Goal: Information Seeking & Learning: Learn about a topic

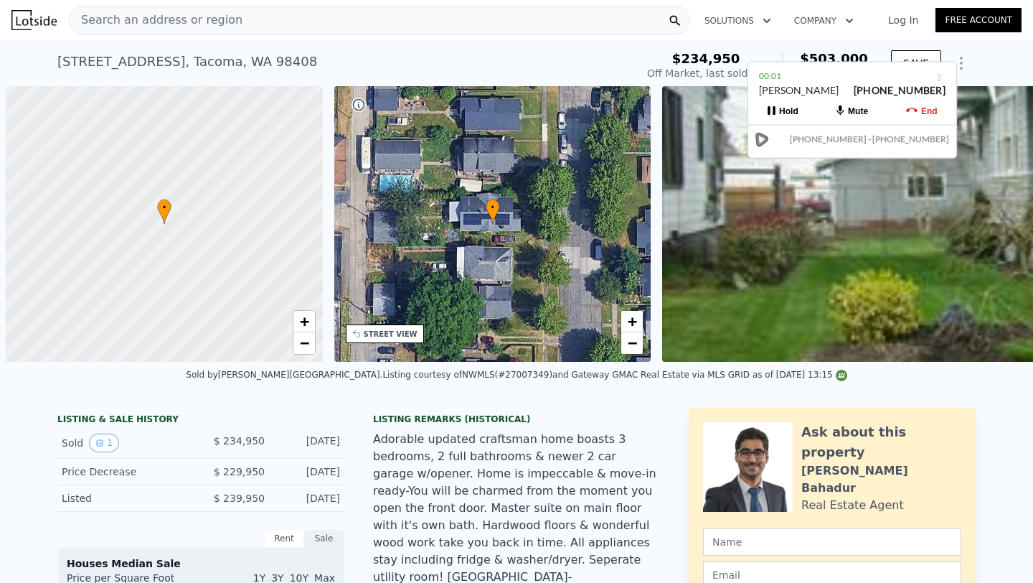
scroll to position [0, 334]
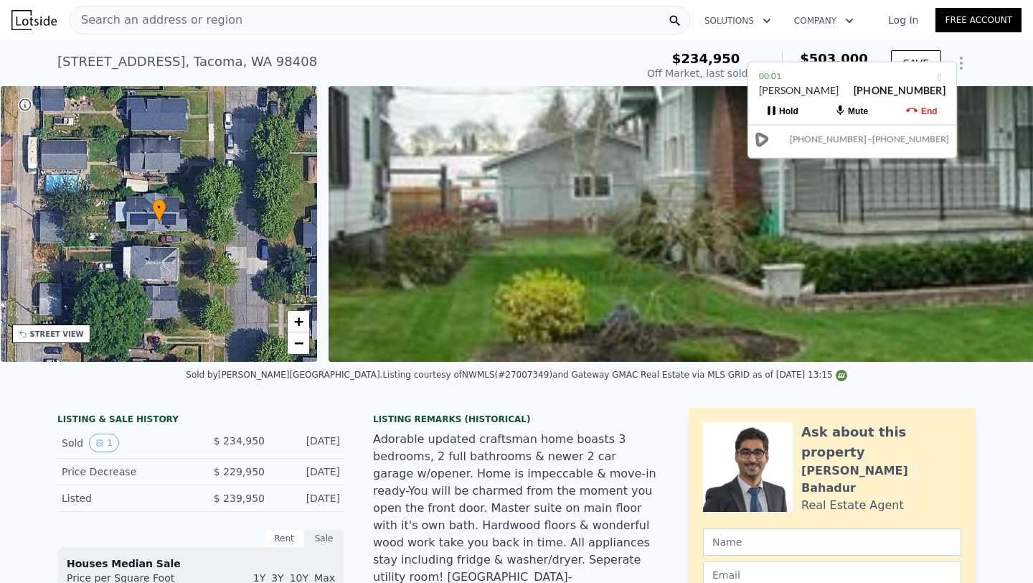
click at [565, 24] on div "Search an address or region" at bounding box center [380, 20] width 622 height 29
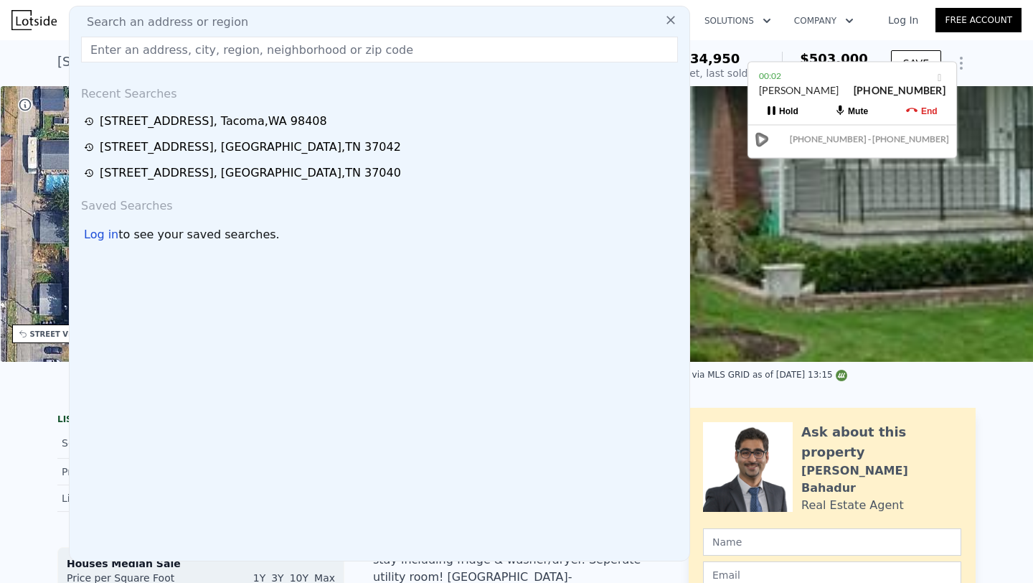
type input "[STREET_ADDRESS]"
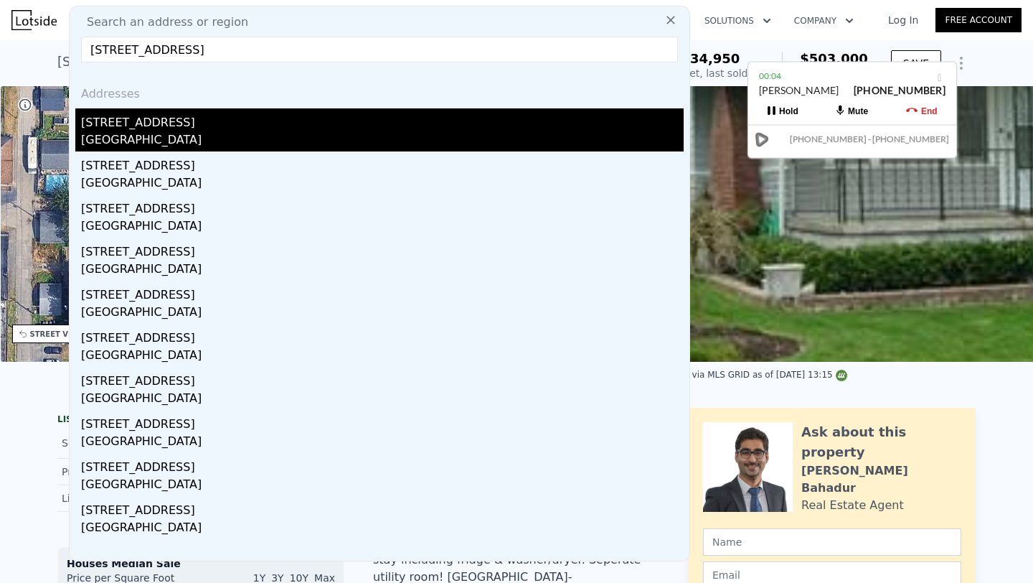
click at [520, 133] on div "[GEOGRAPHIC_DATA]" at bounding box center [382, 141] width 603 height 20
type input "3"
type input "1.5"
type input "3"
type input "1440"
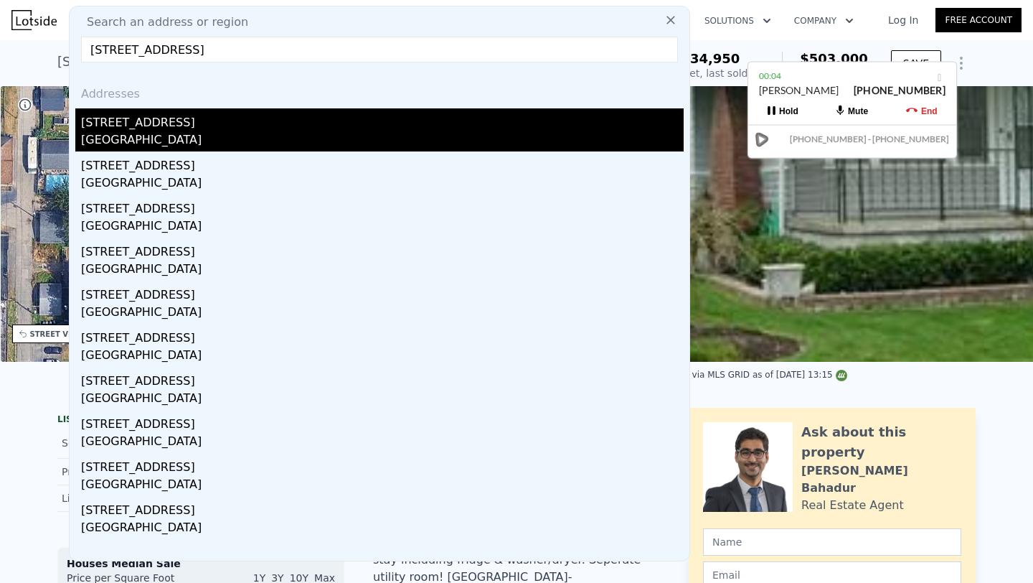
type input "2000"
type input "12632.4"
type input "20037.600000000002"
type input "$ 298,000"
type input "4"
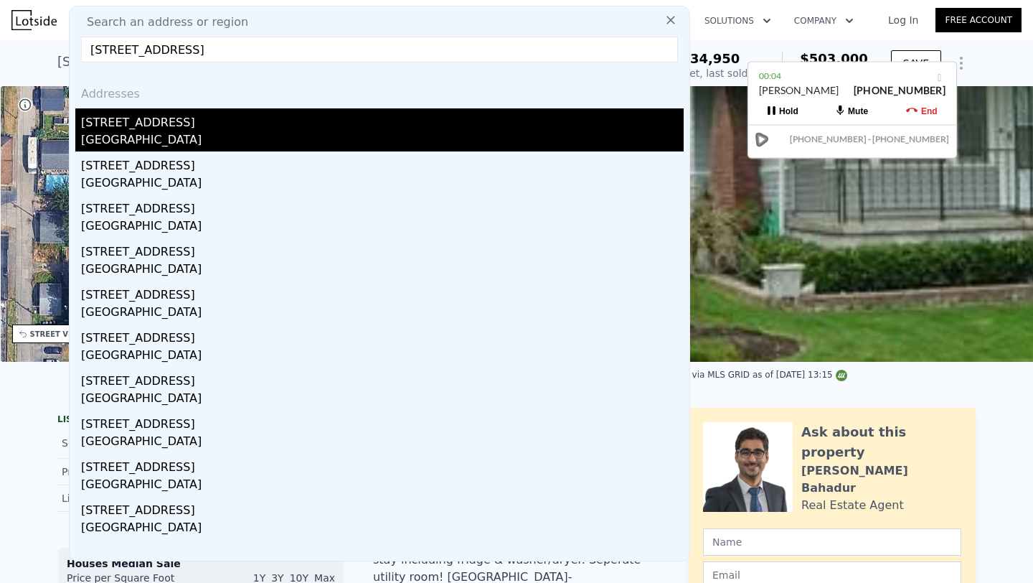
type input "-$ 26,856"
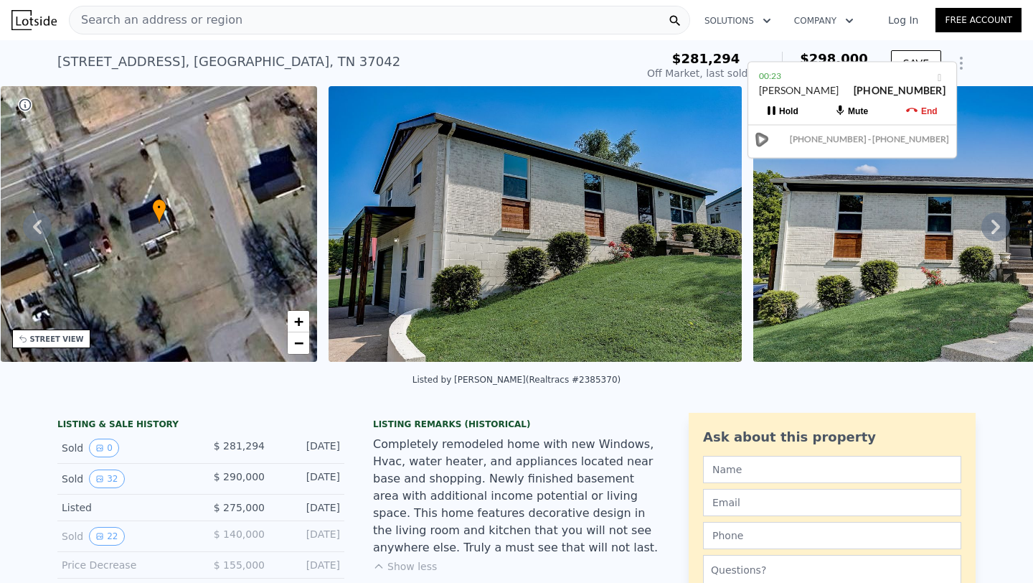
click at [1002, 225] on icon at bounding box center [996, 226] width 29 height 29
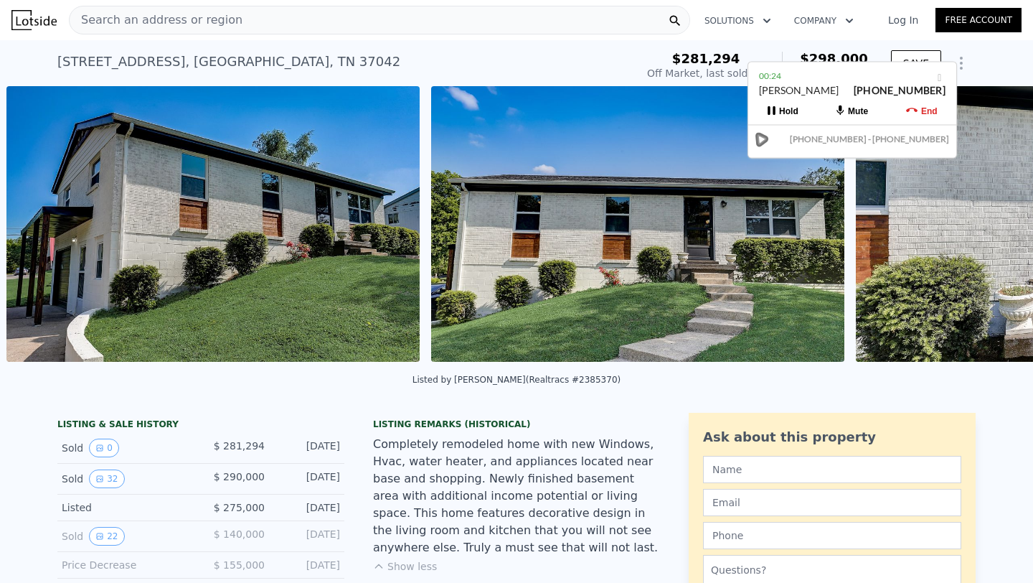
scroll to position [0, 657]
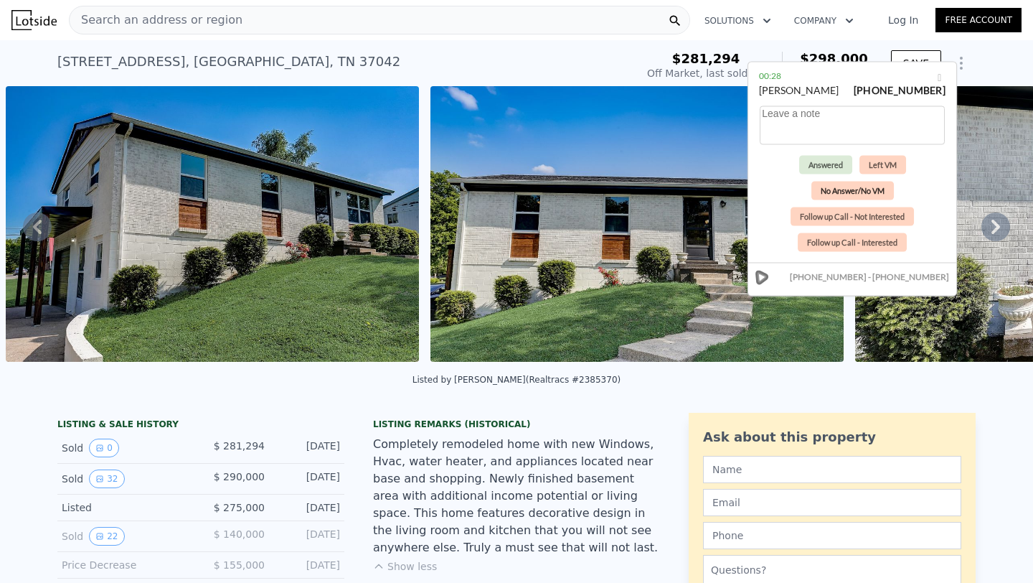
click at [872, 189] on button "No Answer/No VM" at bounding box center [853, 191] width 83 height 19
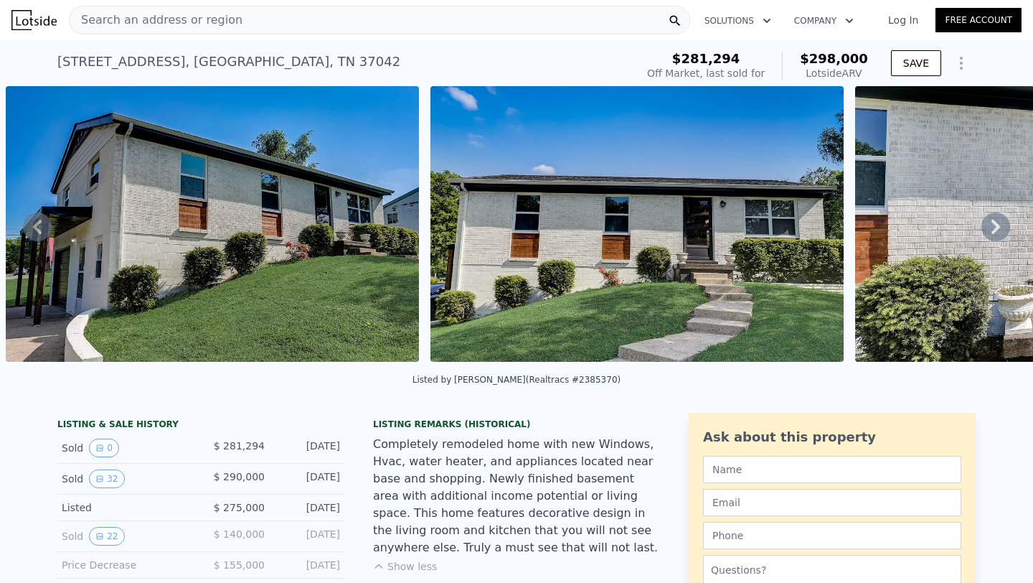
checkbox input "false"
checkbox input "true"
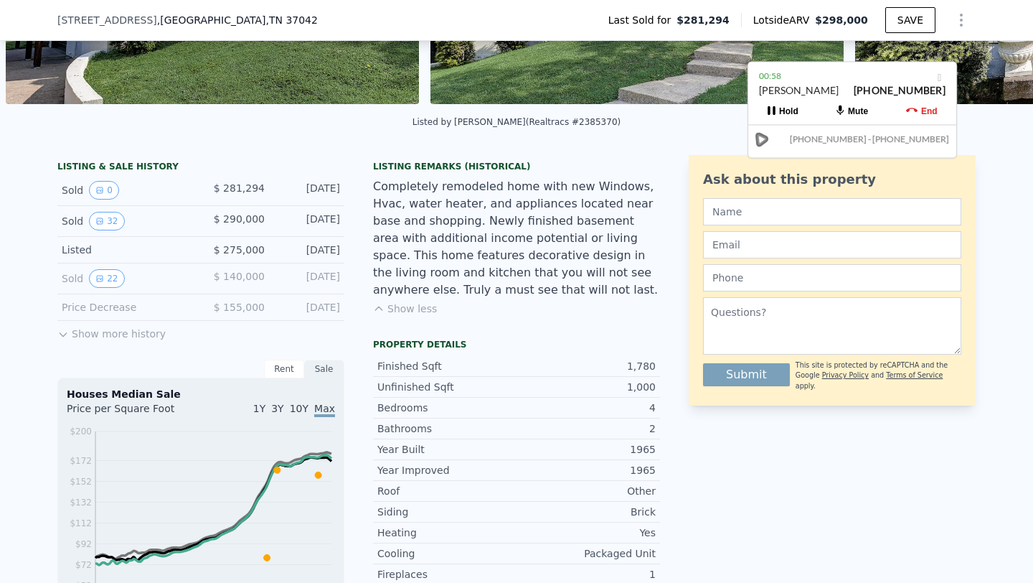
scroll to position [263, 0]
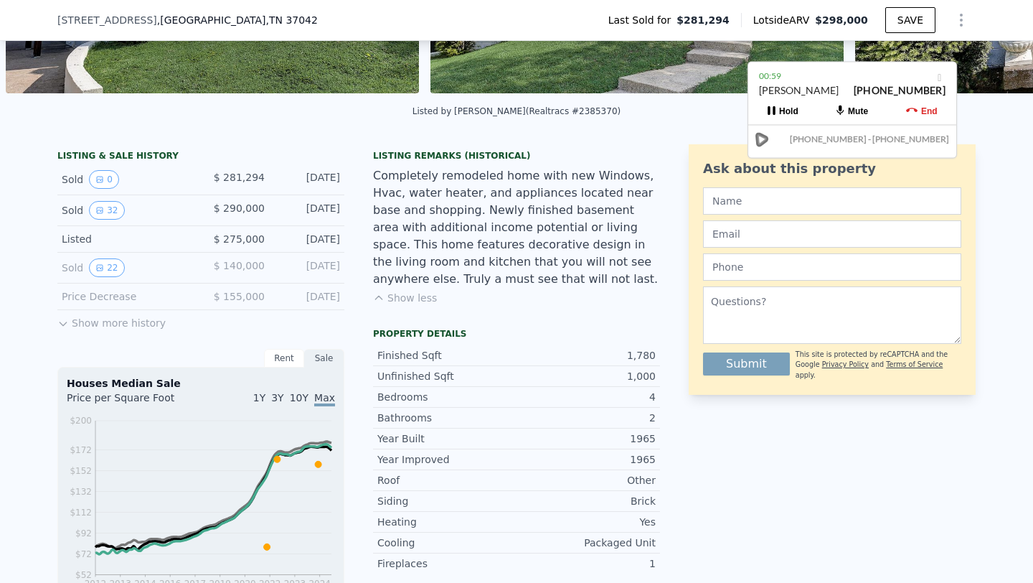
click at [405, 299] on button "Show less" at bounding box center [405, 298] width 64 height 14
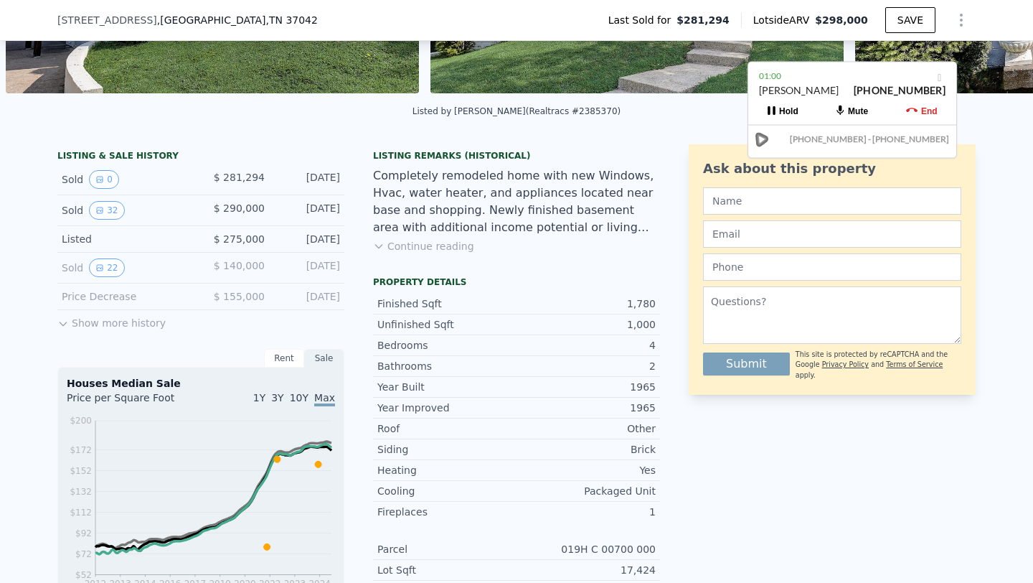
click at [423, 246] on button "Continue reading" at bounding box center [423, 246] width 101 height 14
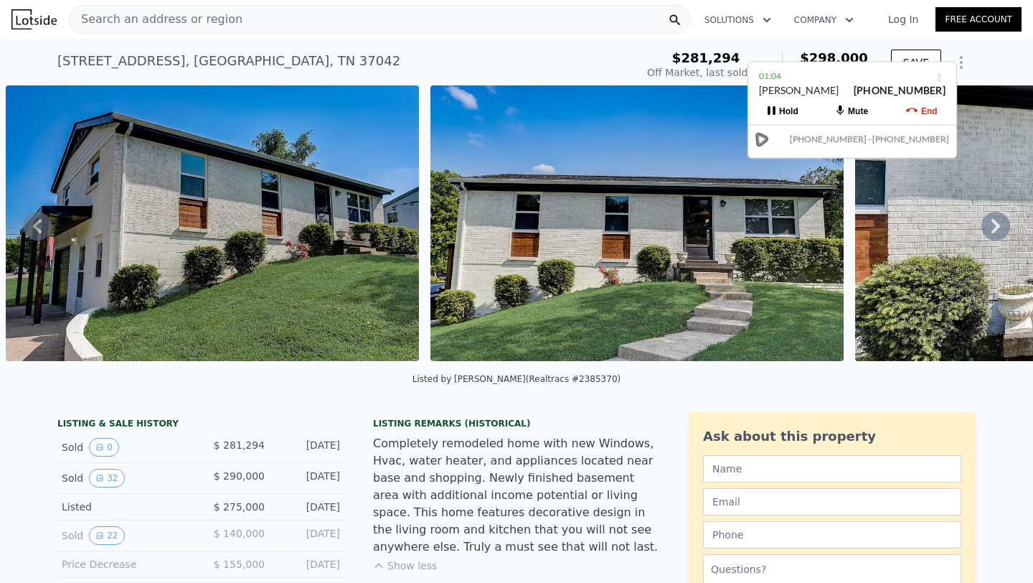
scroll to position [0, 0]
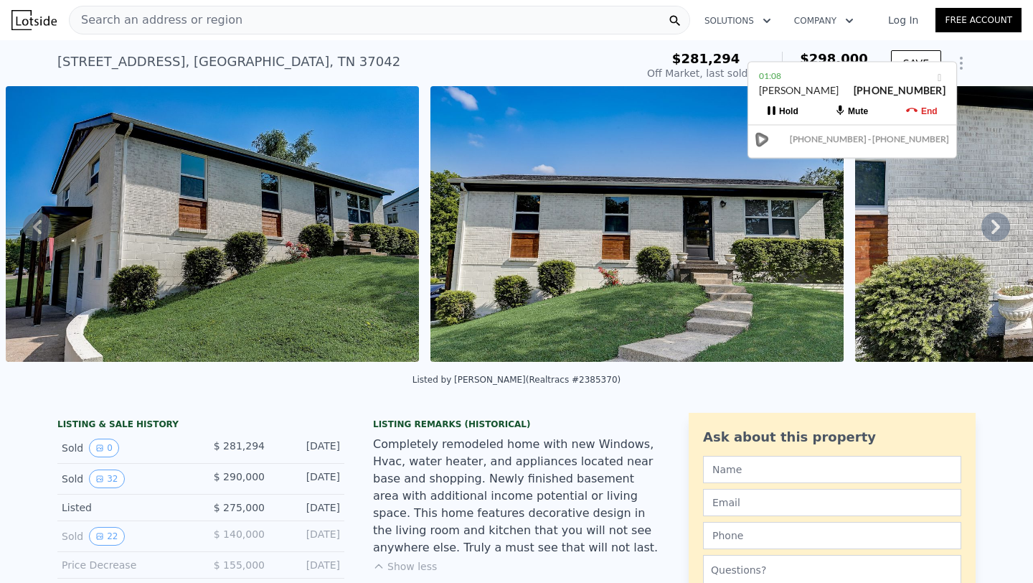
click at [999, 225] on icon at bounding box center [996, 227] width 9 height 14
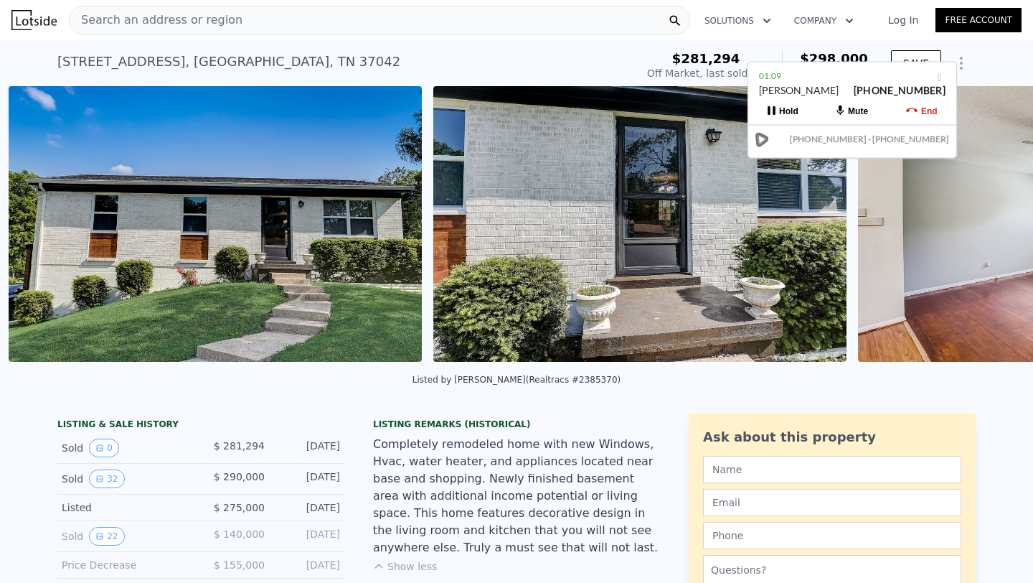
scroll to position [0, 1082]
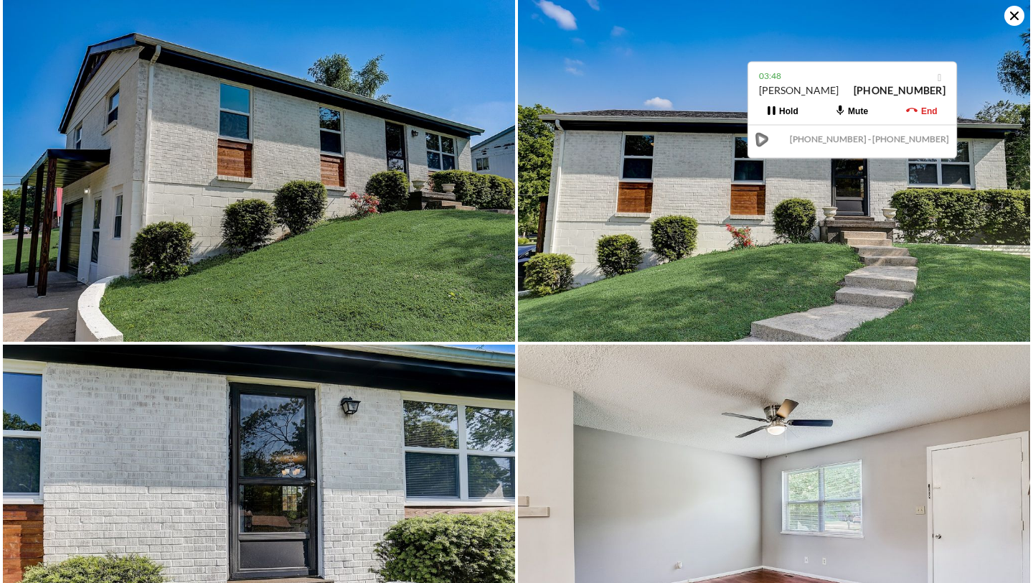
scroll to position [0, 0]
click at [1021, 14] on icon at bounding box center [1015, 16] width 20 height 20
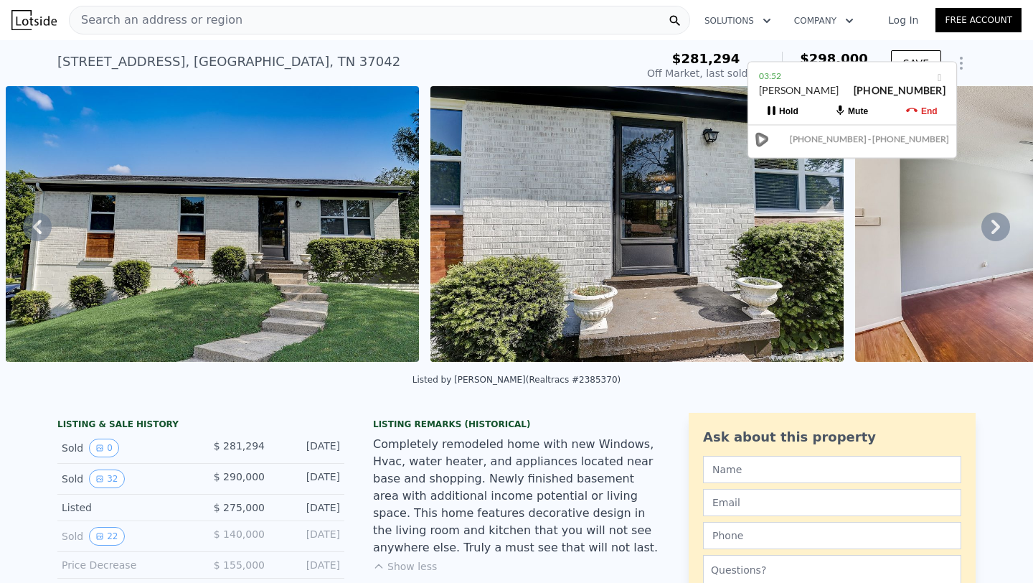
click at [825, 146] on div "[PHONE_NUMBER] - [PHONE_NUMBER]" at bounding box center [869, 137] width 159 height 19
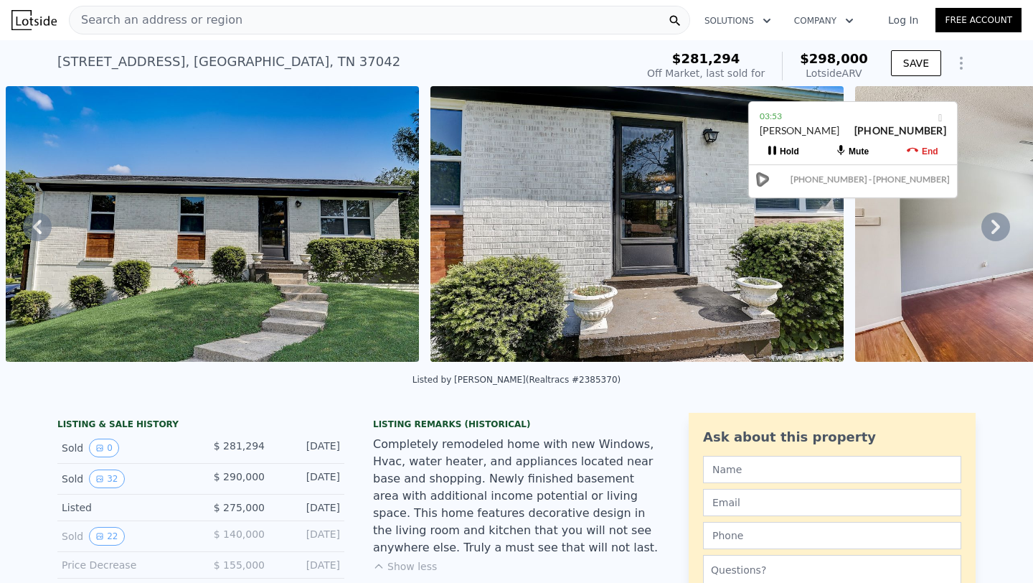
drag, startPoint x: 843, startPoint y: 81, endPoint x: 843, endPoint y: 121, distance: 40.2
click at [843, 121] on div "03:53" at bounding box center [853, 116] width 187 height 14
click at [965, 67] on icon "Show Options" at bounding box center [961, 63] width 17 height 17
click at [876, 93] on div "Edit Structure" at bounding box center [895, 100] width 161 height 29
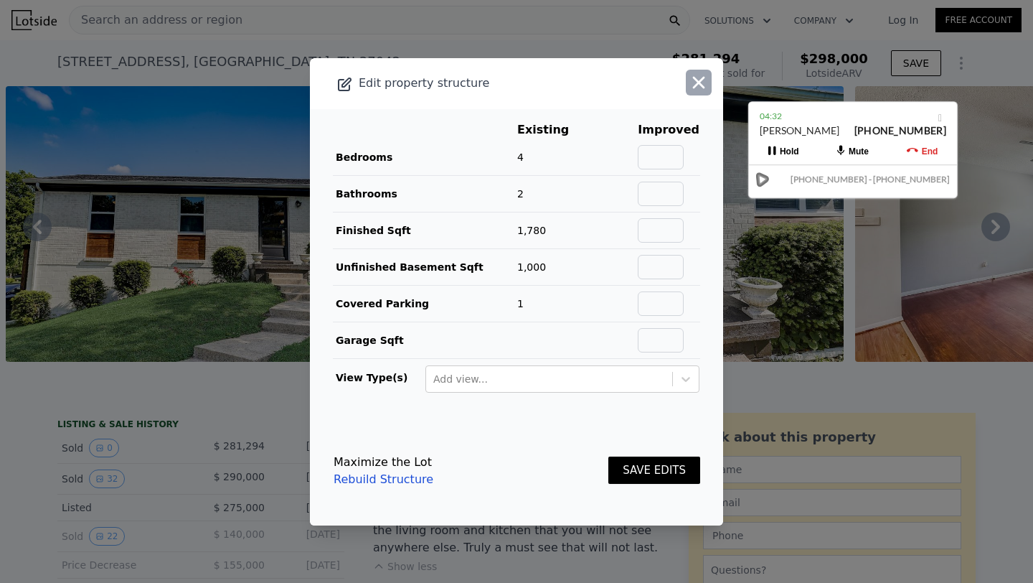
click at [698, 88] on icon "button" at bounding box center [699, 82] width 20 height 20
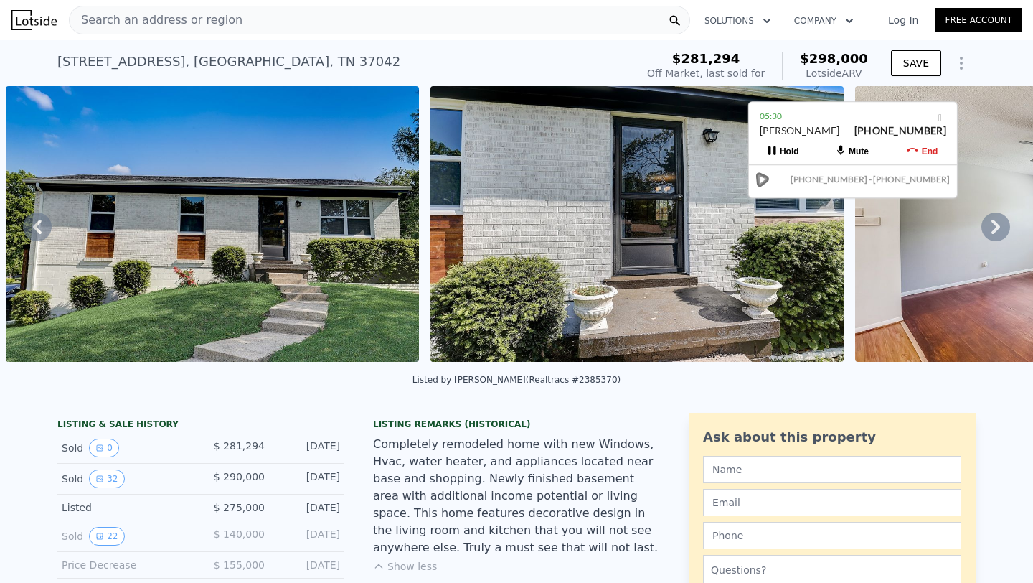
click at [999, 228] on icon at bounding box center [996, 226] width 29 height 29
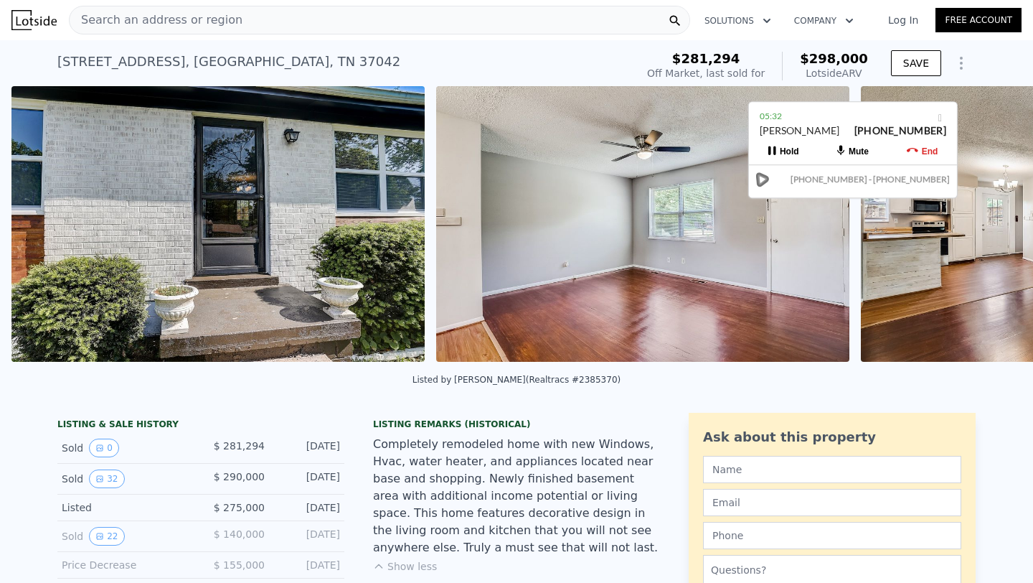
scroll to position [0, 1506]
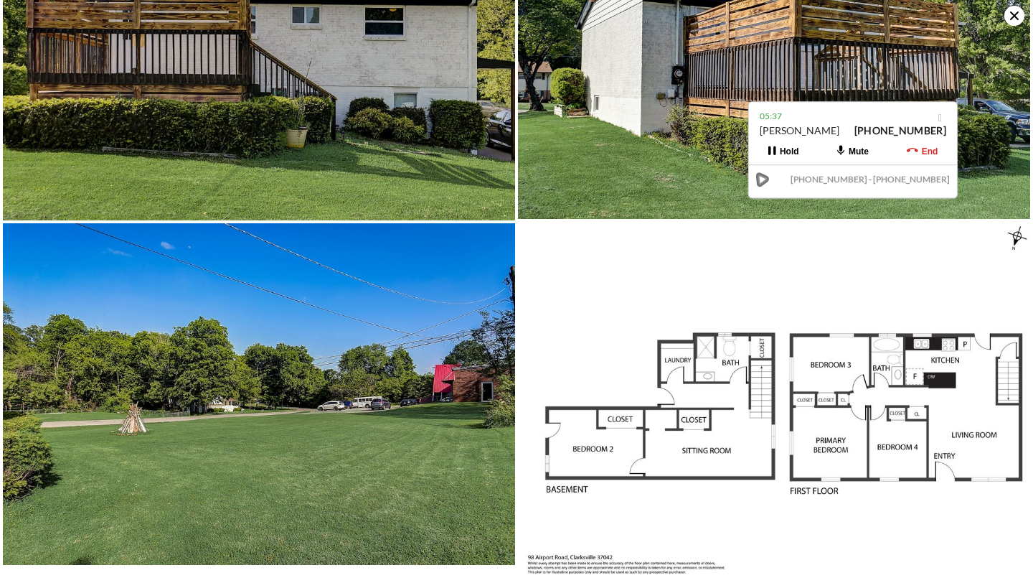
scroll to position [4948, 0]
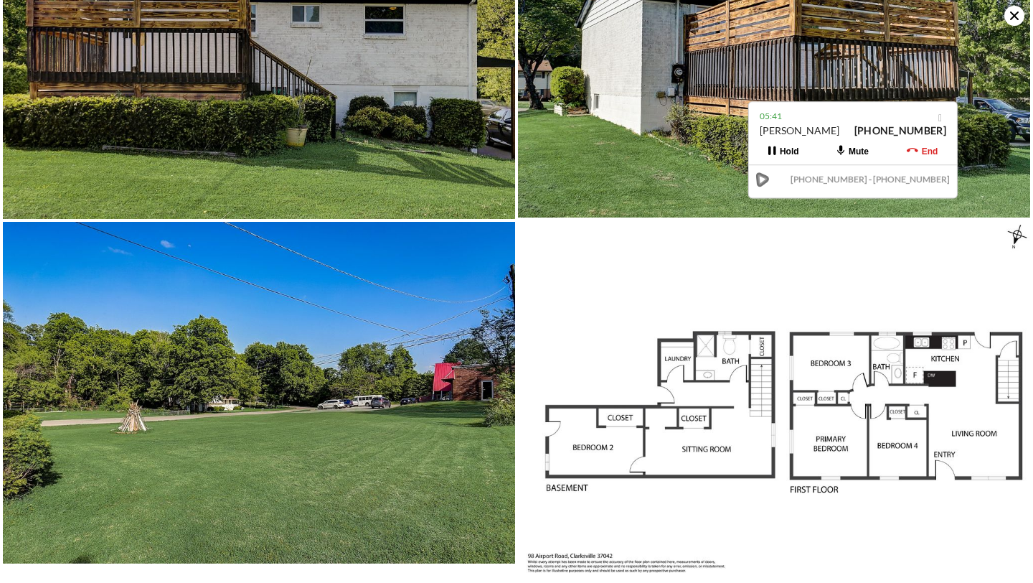
click at [1017, 17] on icon at bounding box center [1015, 15] width 9 height 9
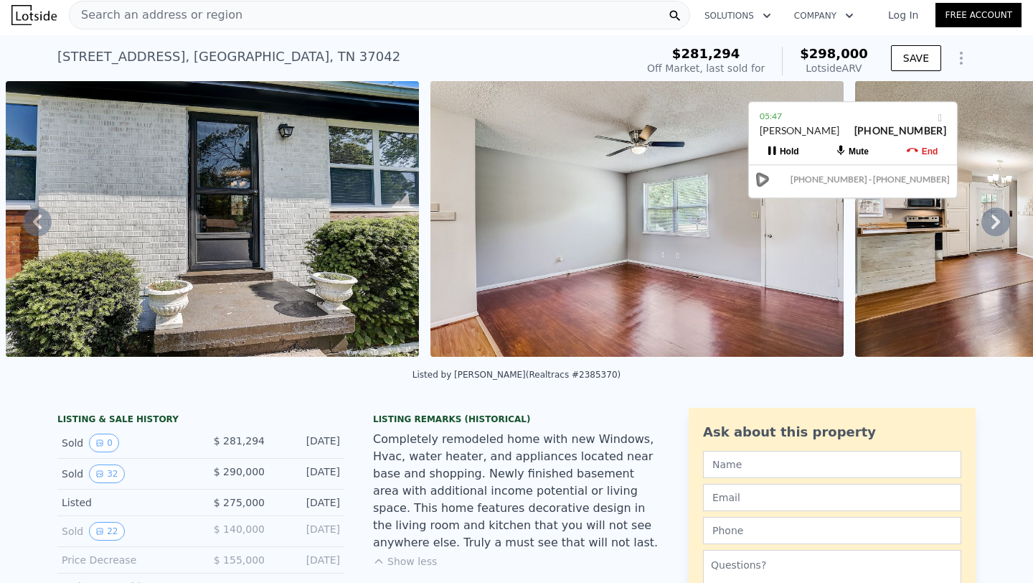
scroll to position [0, 0]
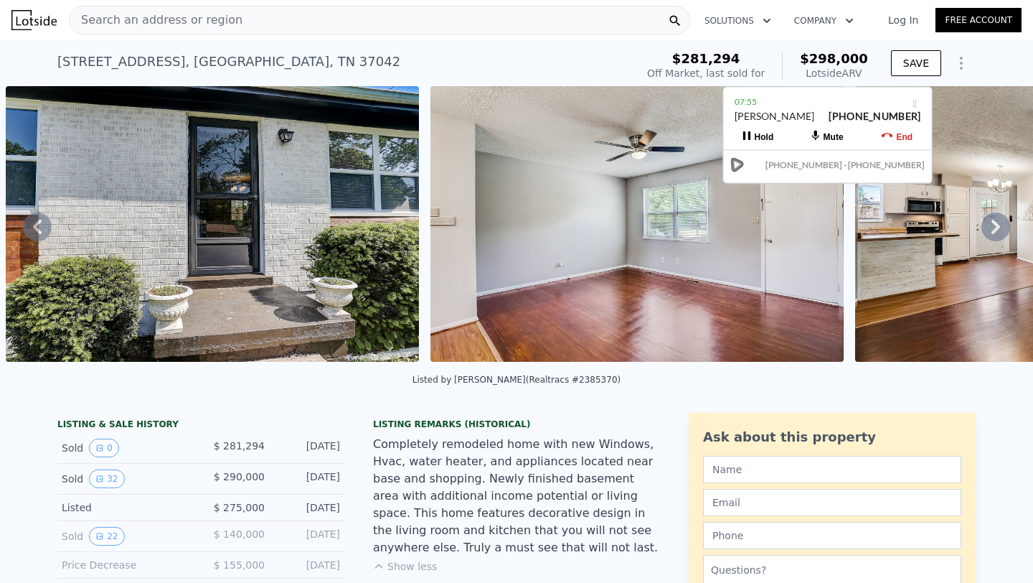
drag, startPoint x: 852, startPoint y: 58, endPoint x: 856, endPoint y: 100, distance: 42.6
click at [856, 100] on div "07:55" at bounding box center [828, 102] width 187 height 14
click at [1000, 217] on icon at bounding box center [996, 226] width 29 height 29
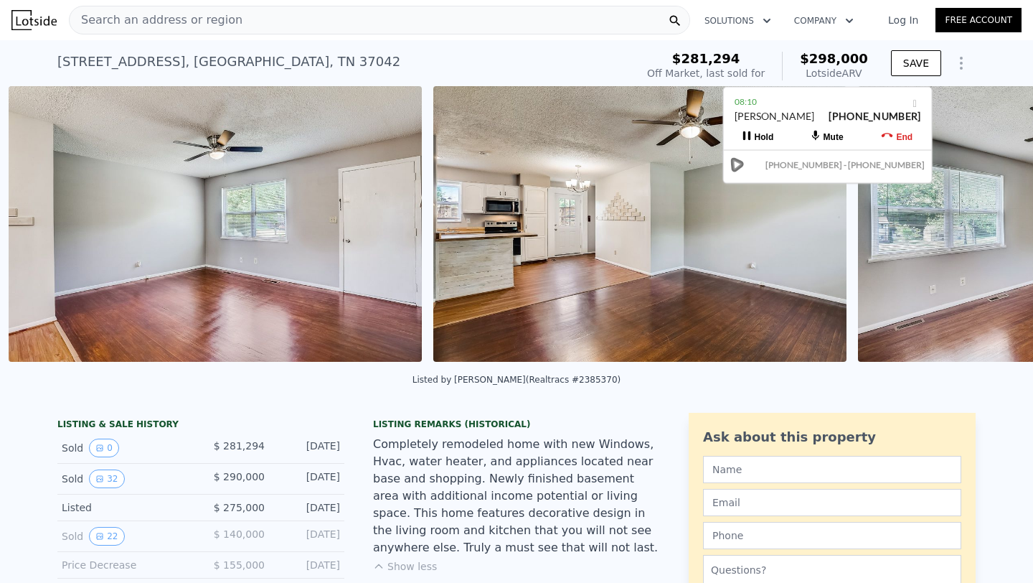
scroll to position [0, 1931]
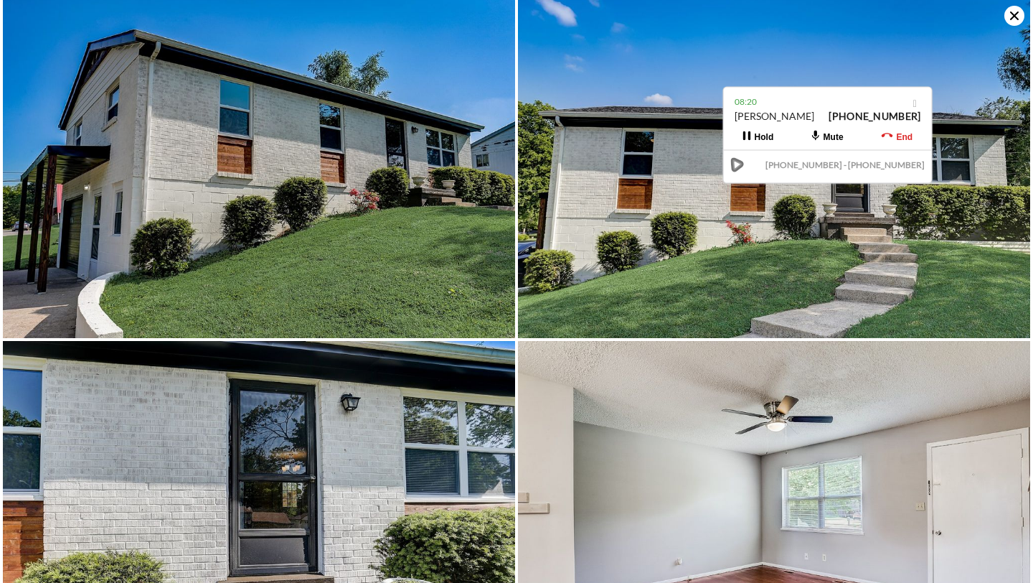
scroll to position [0, 0]
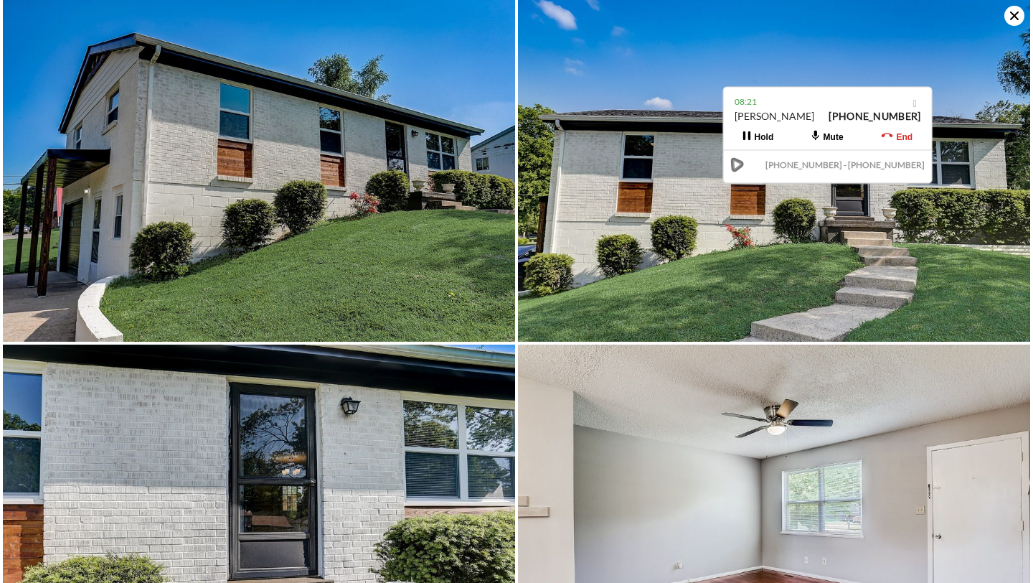
click at [1008, 15] on icon at bounding box center [1015, 16] width 20 height 20
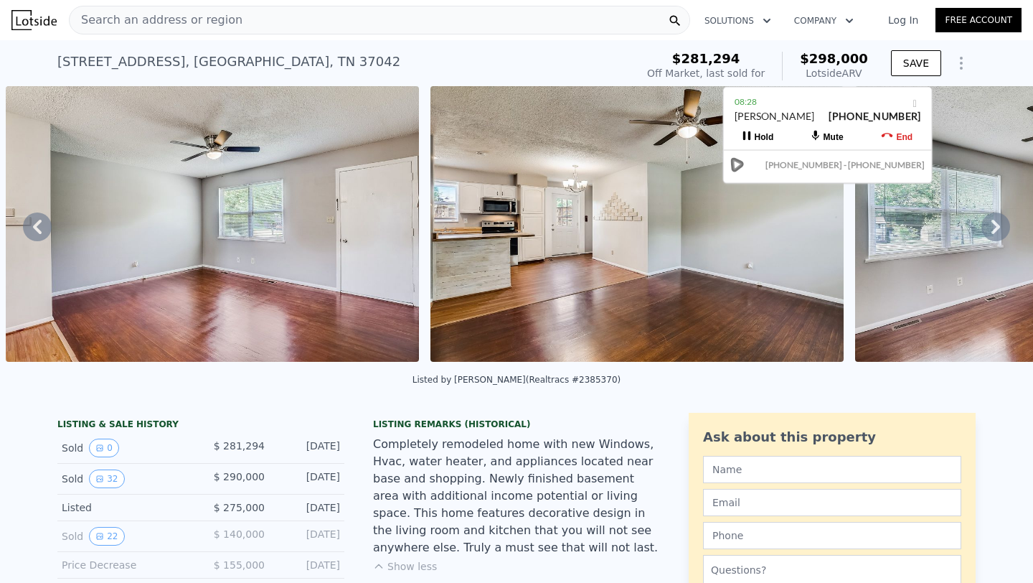
click at [24, 225] on icon at bounding box center [37, 226] width 29 height 29
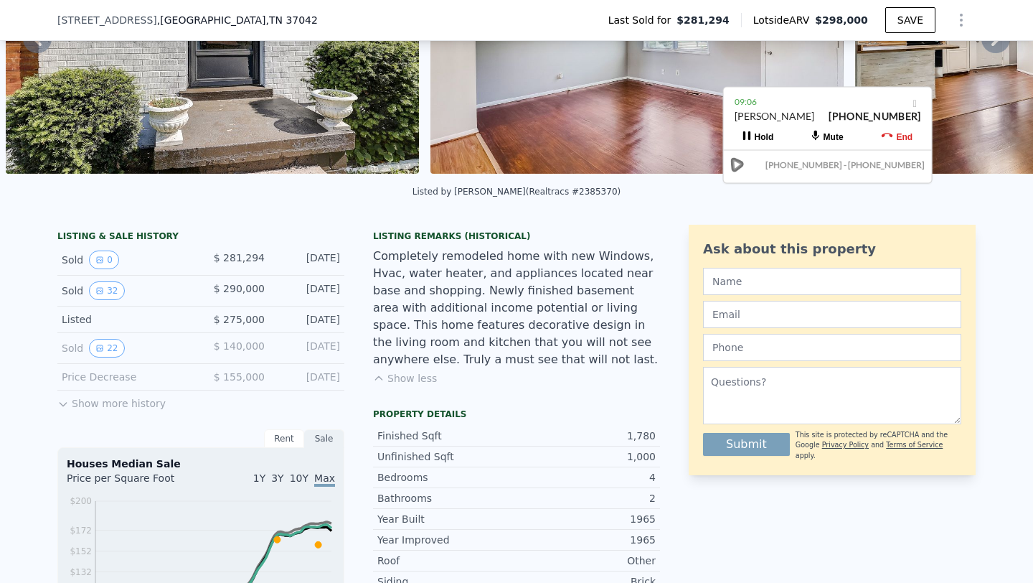
scroll to position [207, 0]
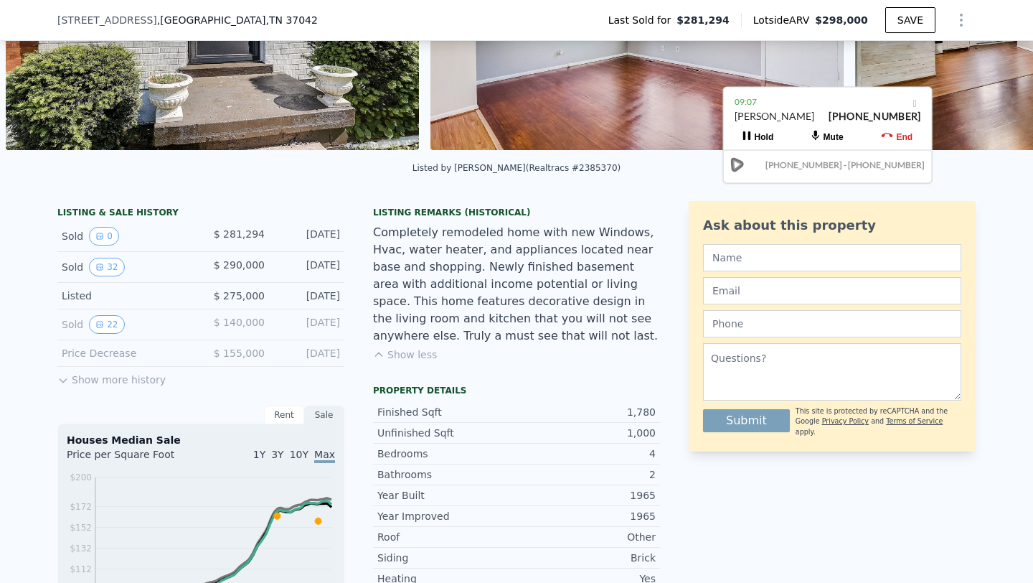
click at [413, 356] on button "Show less" at bounding box center [405, 354] width 64 height 14
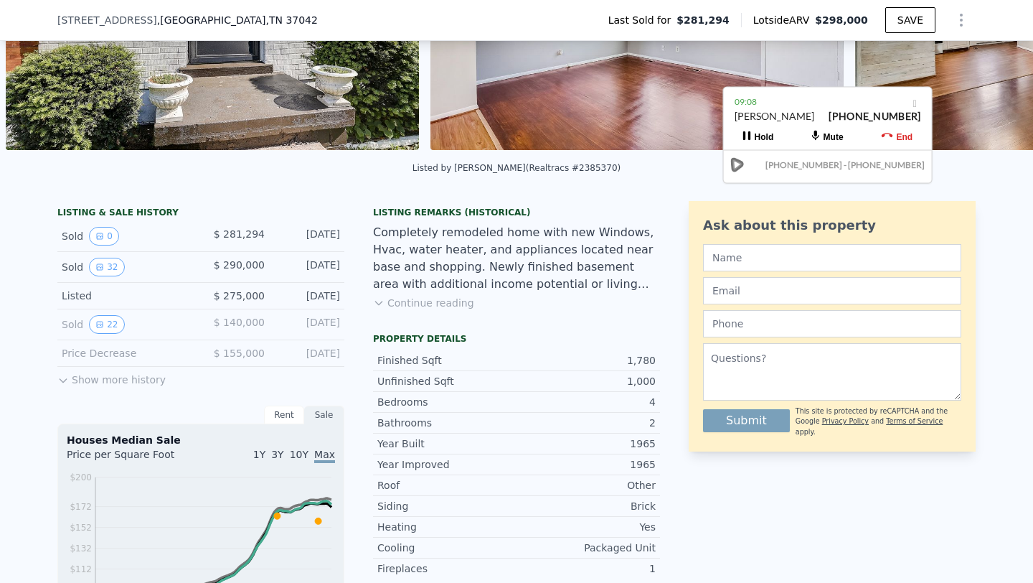
click at [431, 309] on div "Listing Remarks (Historical) Completely remodeled home with new Windows, Hvac, …" at bounding box center [516, 267] width 287 height 121
click at [444, 301] on button "Continue reading" at bounding box center [423, 303] width 101 height 14
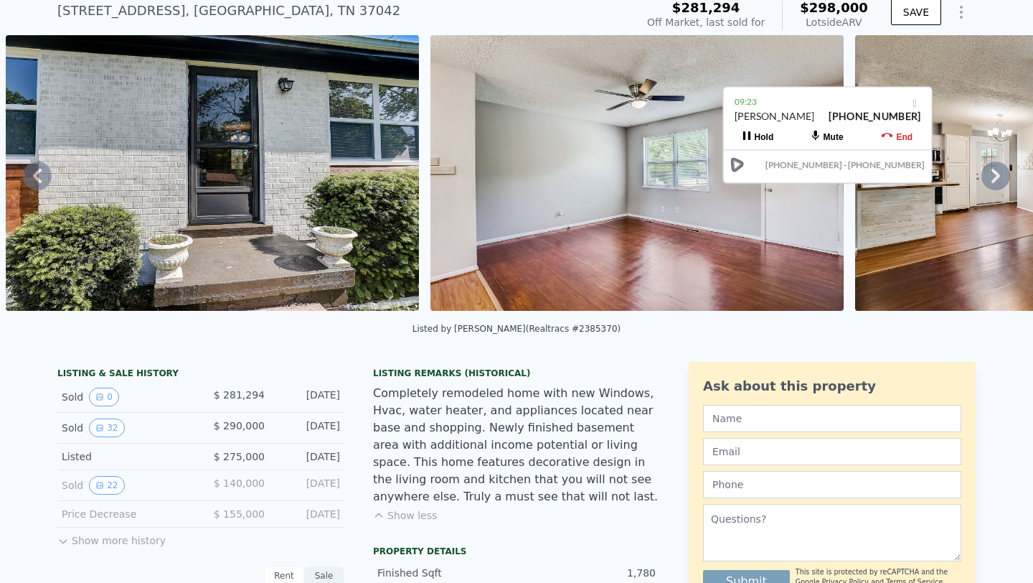
scroll to position [0, 0]
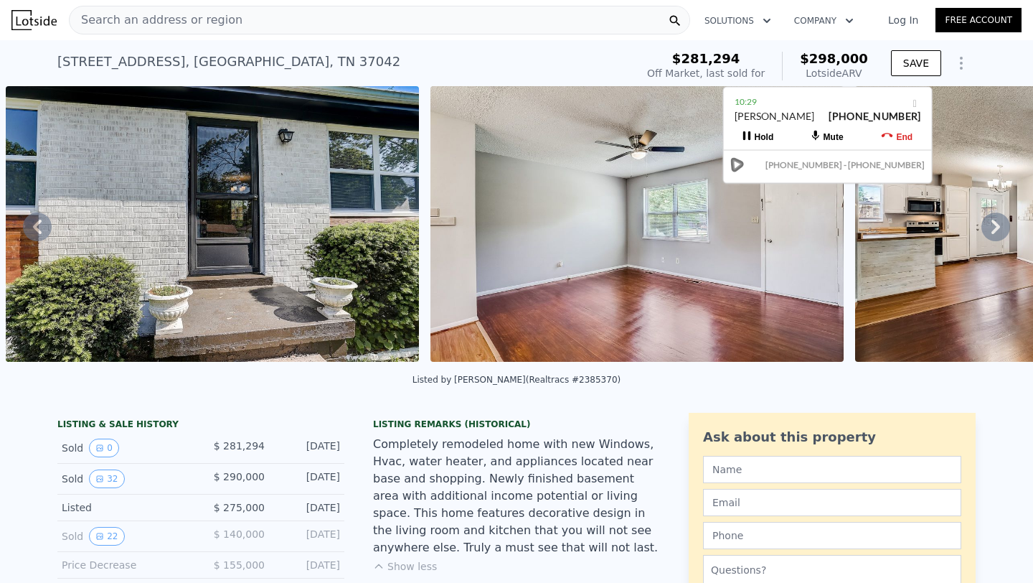
click at [586, 65] on div "[STREET_ADDRESS] Sold [DATE] for $281,294 (~ARV $298k )" at bounding box center [343, 66] width 573 height 40
click at [990, 218] on icon at bounding box center [996, 226] width 29 height 29
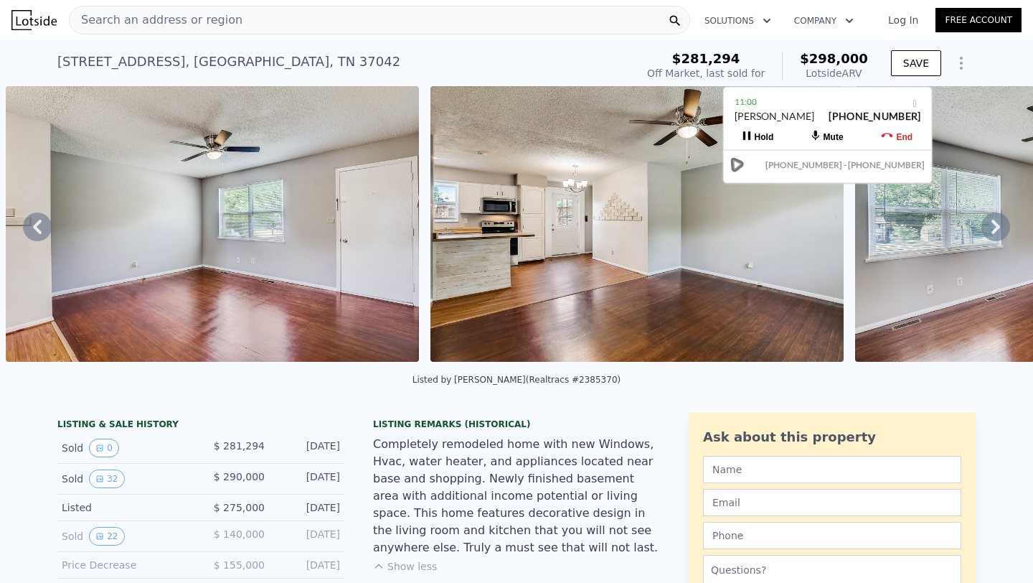
click at [990, 218] on icon at bounding box center [996, 226] width 29 height 29
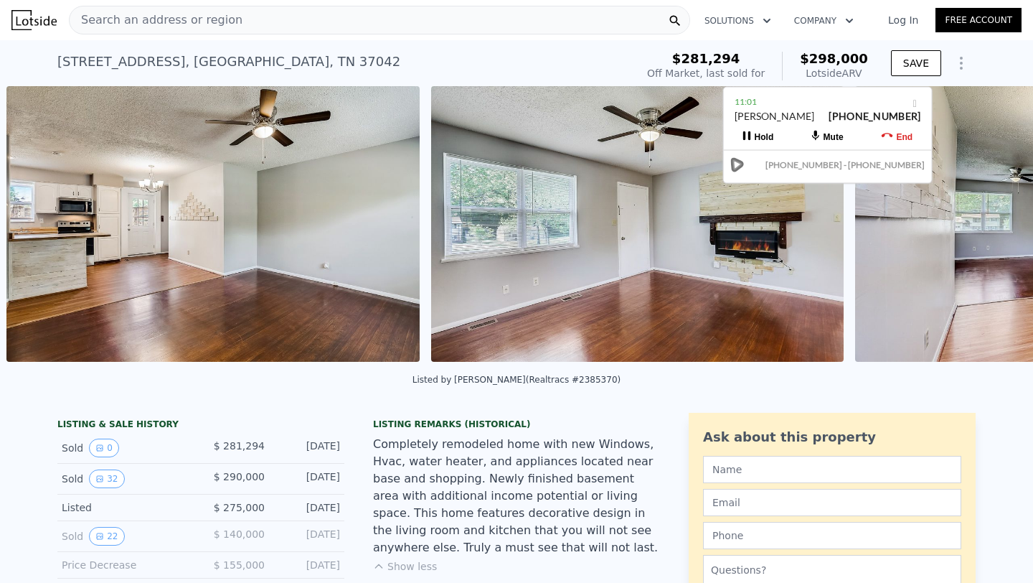
scroll to position [0, 2356]
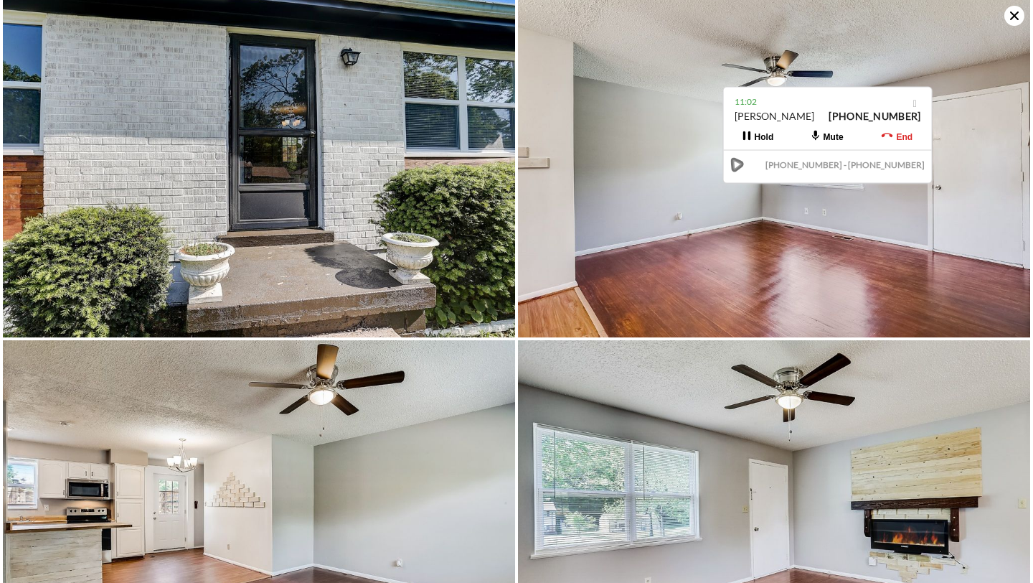
scroll to position [350, 0]
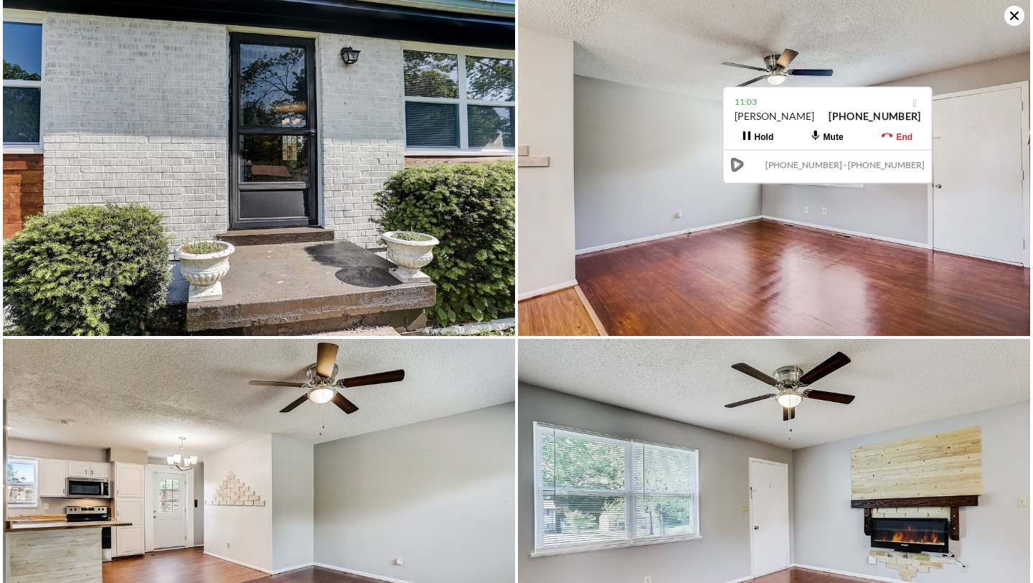
click at [1014, 19] on icon at bounding box center [1015, 16] width 20 height 20
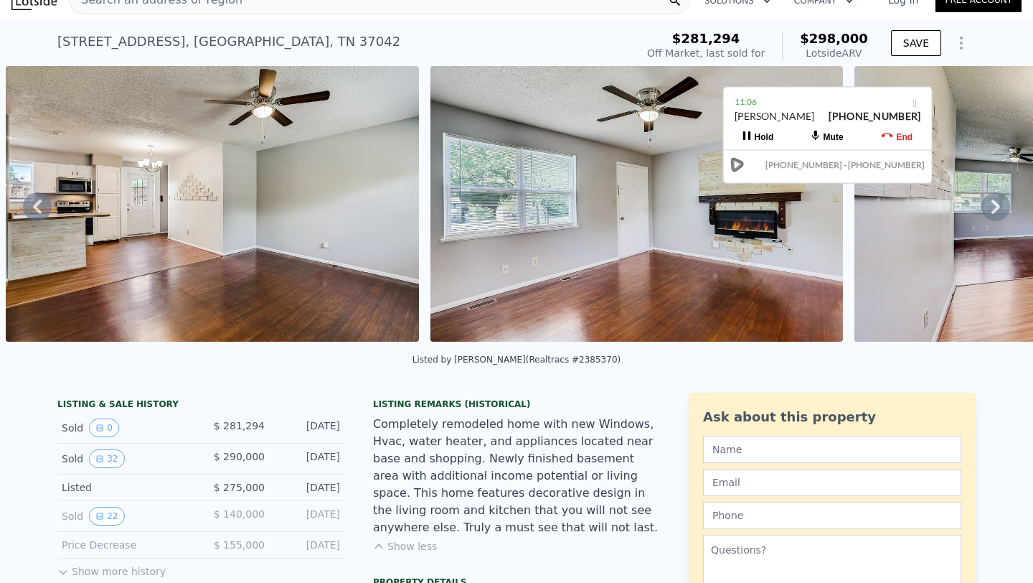
scroll to position [0, 0]
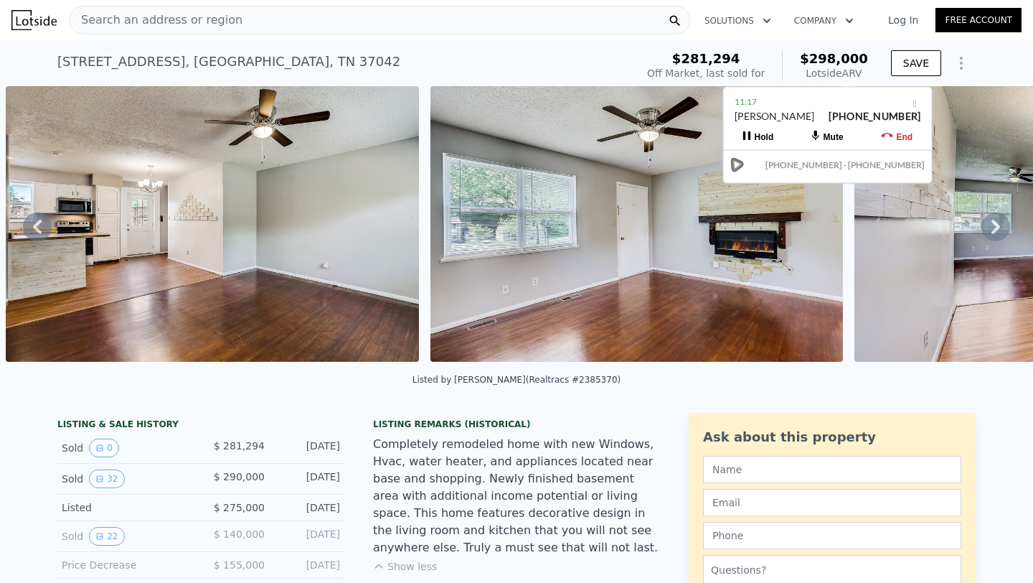
click at [990, 225] on icon at bounding box center [996, 226] width 29 height 29
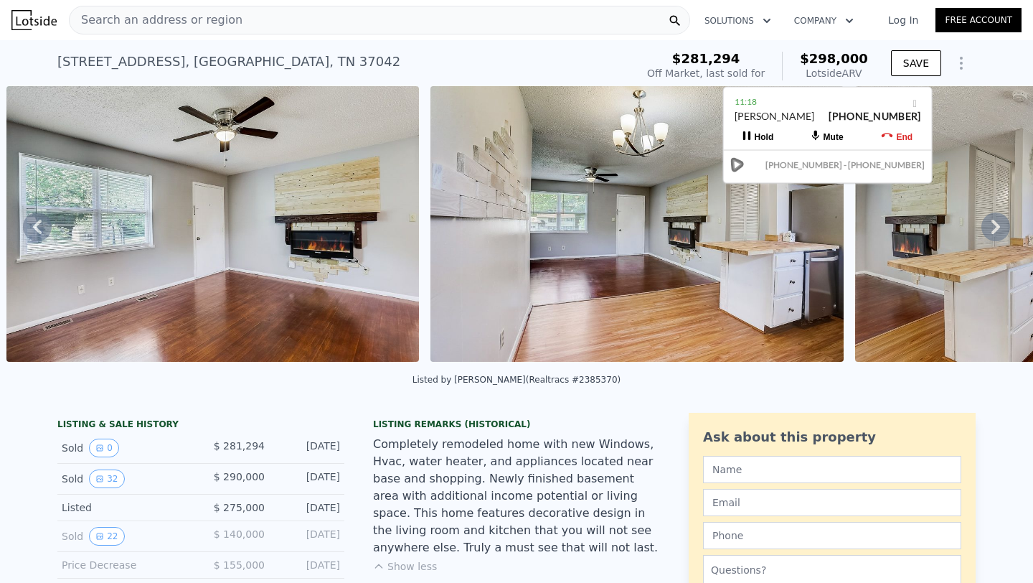
click at [990, 225] on icon at bounding box center [996, 226] width 29 height 29
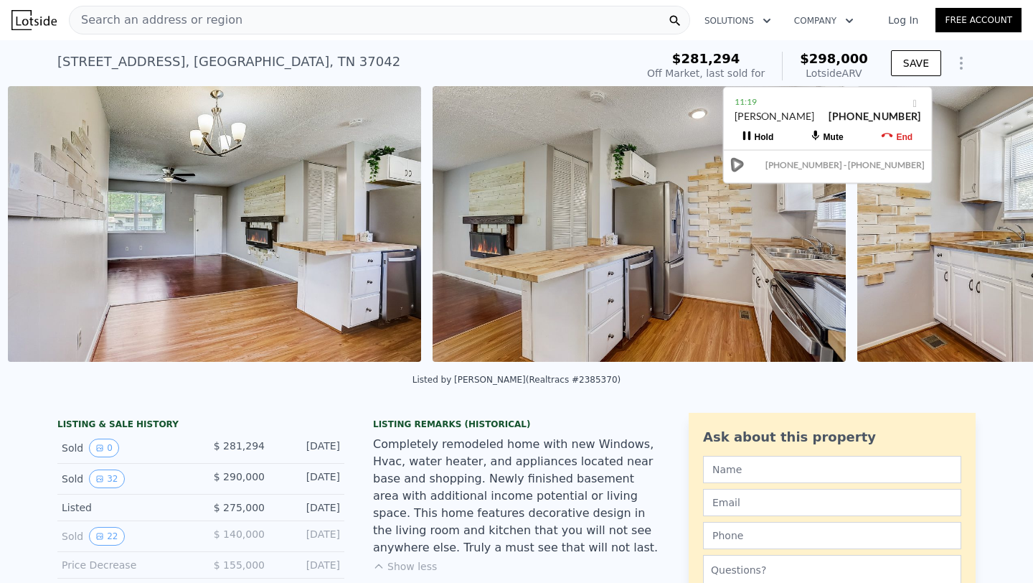
scroll to position [0, 3205]
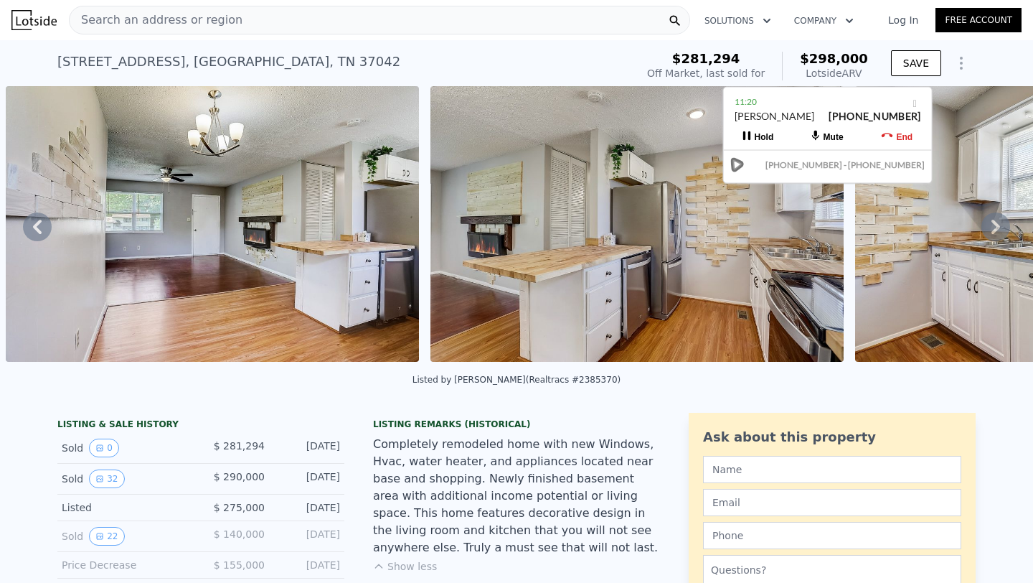
click at [990, 225] on icon at bounding box center [996, 226] width 29 height 29
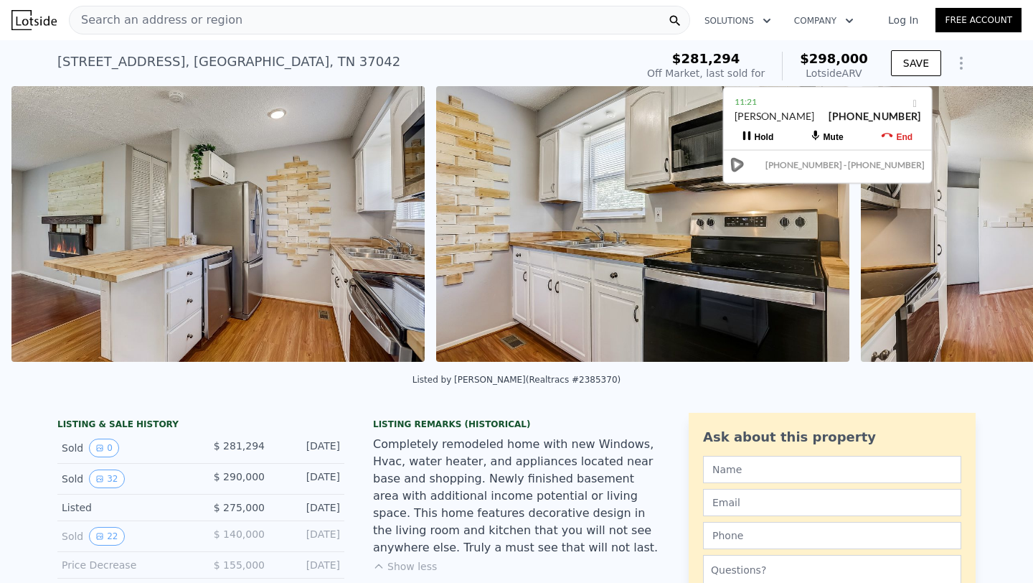
scroll to position [0, 3630]
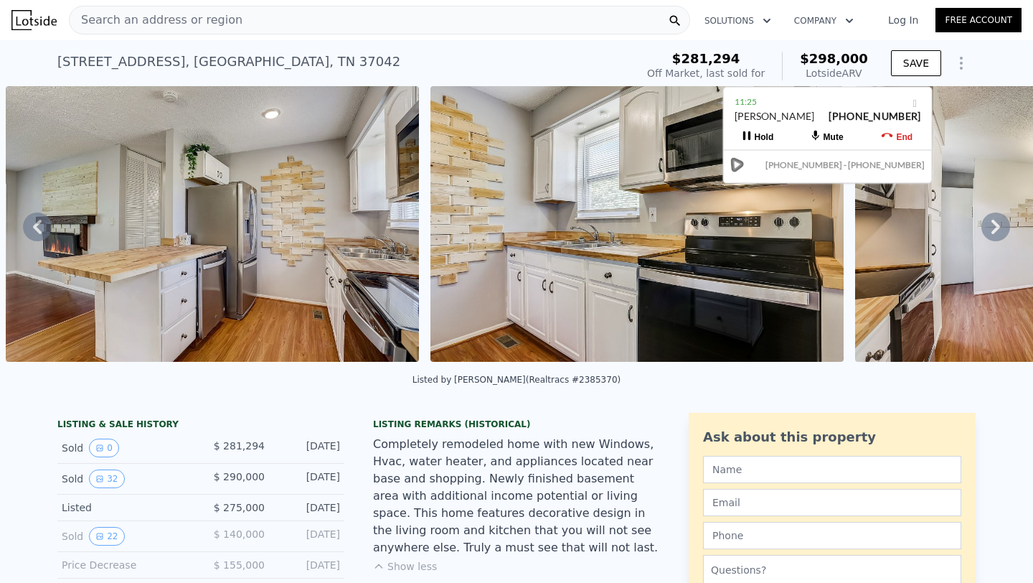
click at [990, 225] on icon at bounding box center [996, 226] width 29 height 29
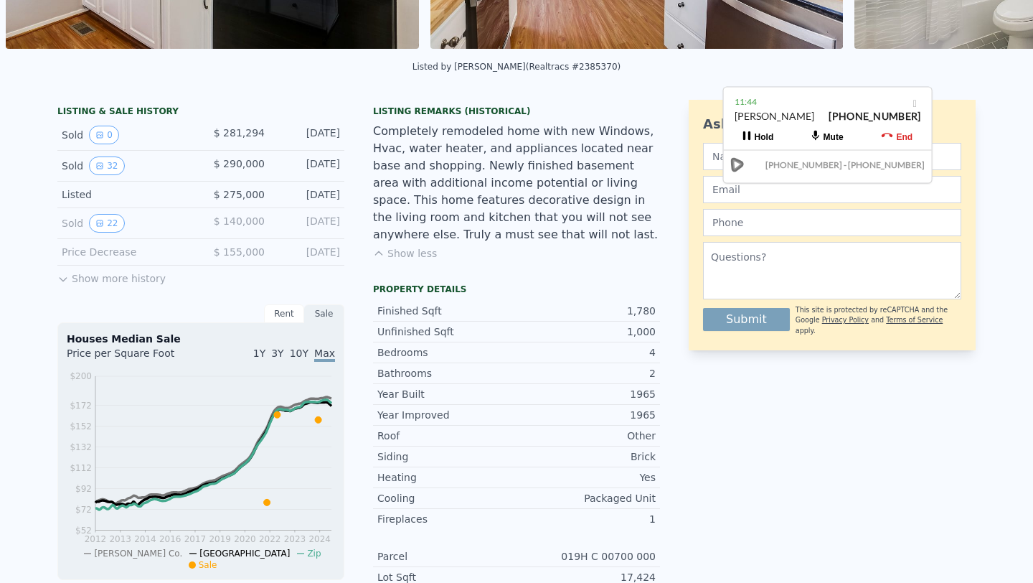
scroll to position [0, 0]
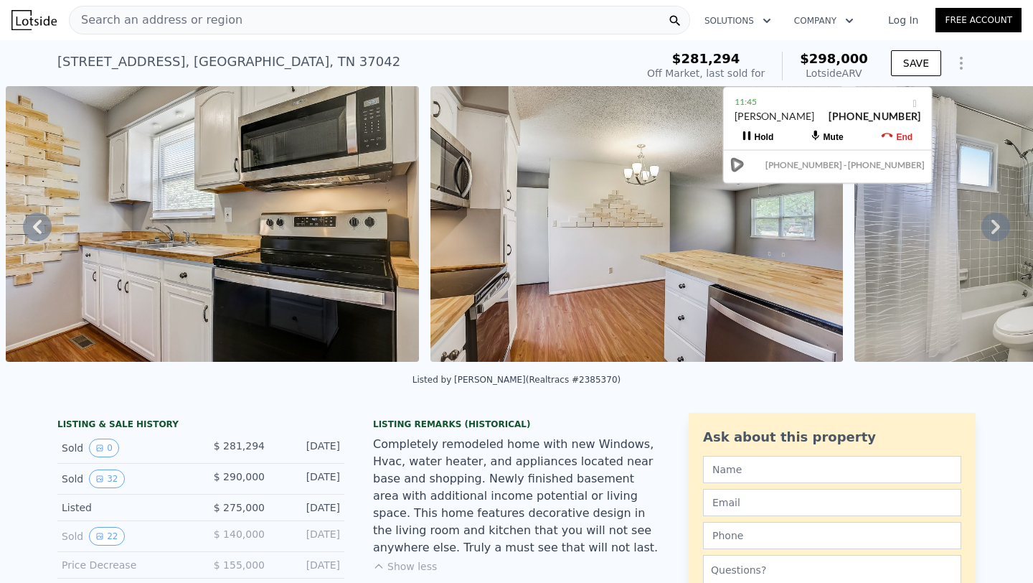
click at [993, 229] on icon at bounding box center [996, 226] width 29 height 29
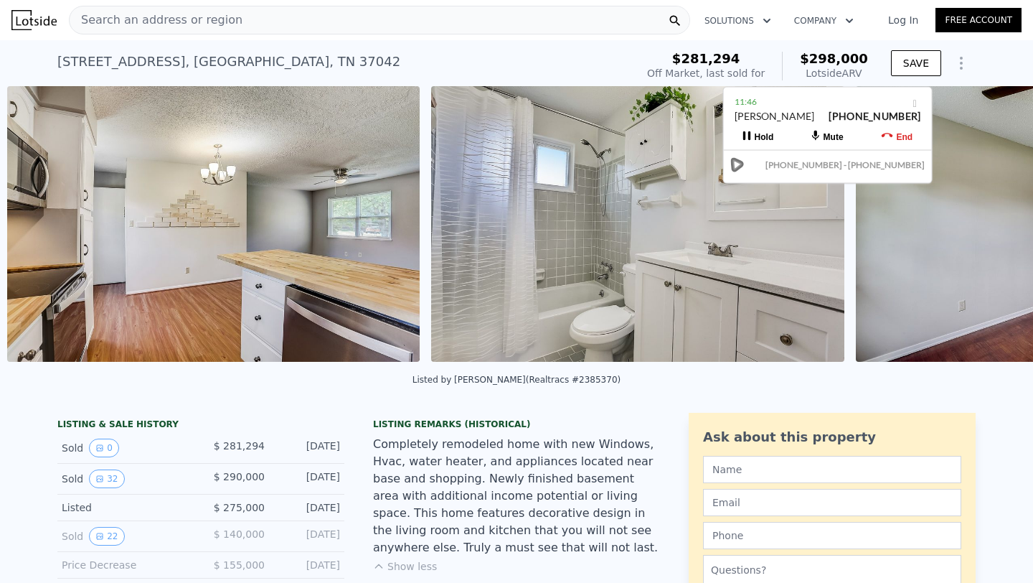
scroll to position [0, 4479]
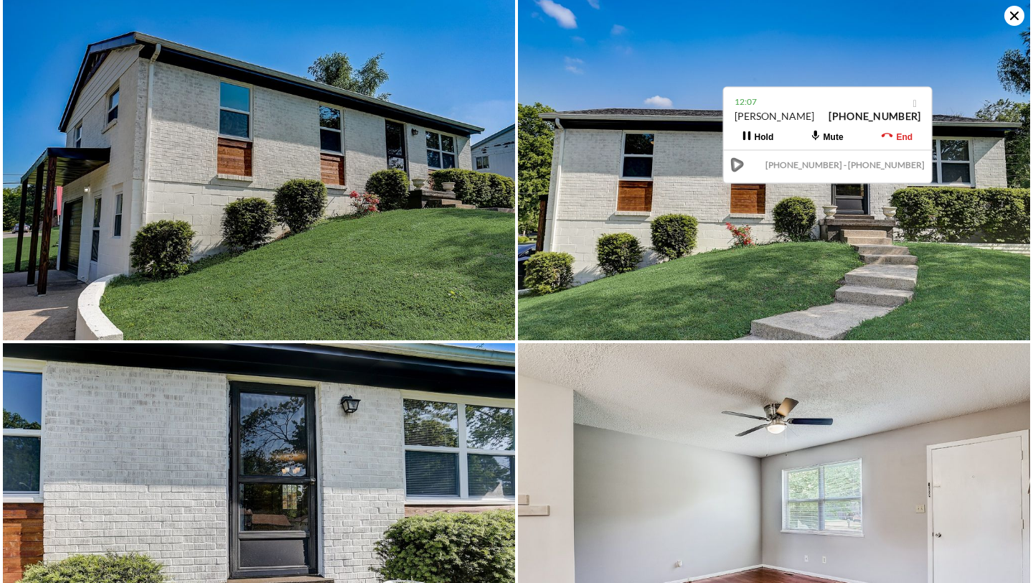
scroll to position [0, 0]
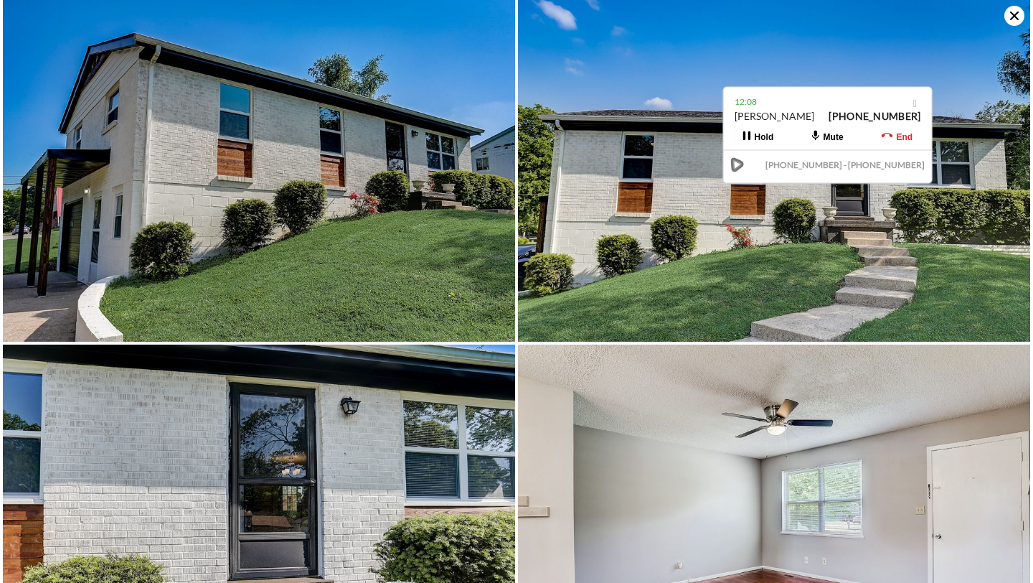
click at [1013, 17] on icon at bounding box center [1015, 15] width 9 height 9
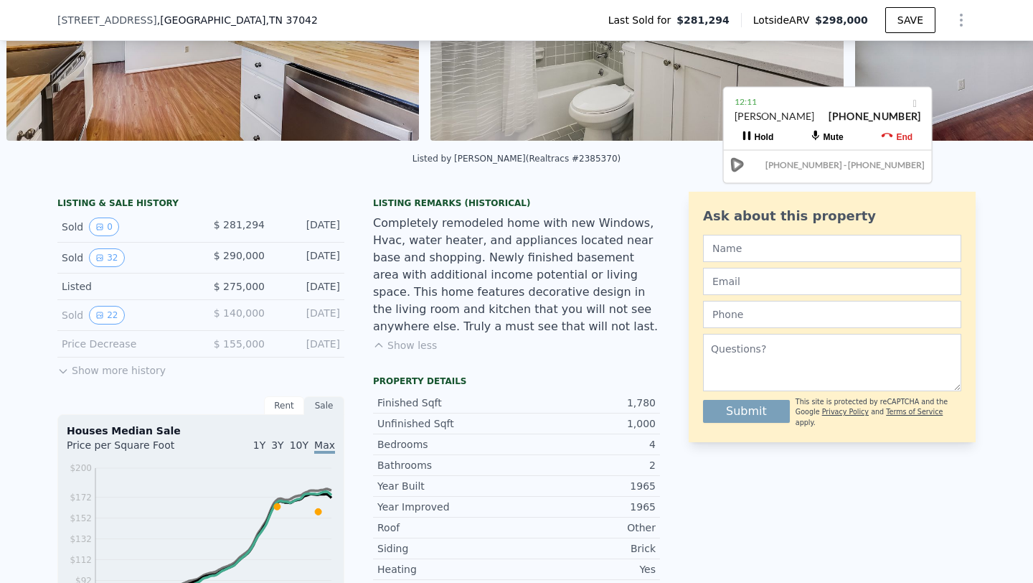
scroll to position [217, 0]
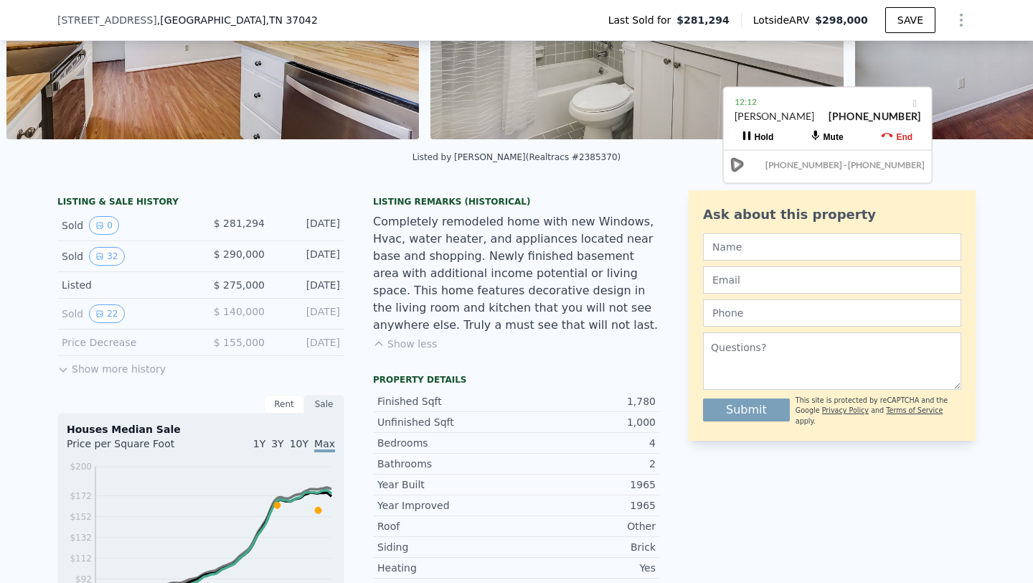
click at [428, 342] on button "Show less" at bounding box center [405, 344] width 64 height 14
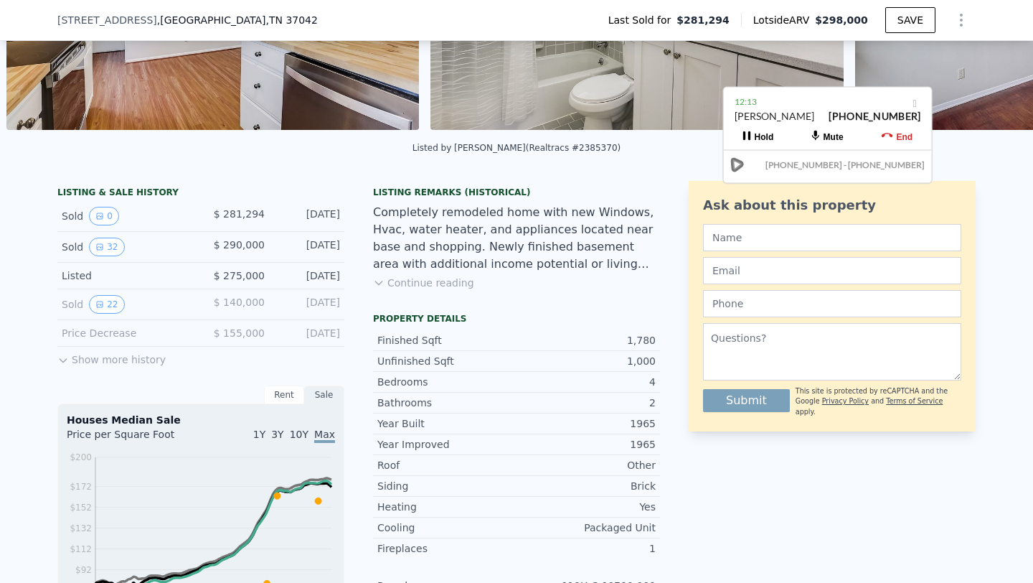
scroll to position [233, 0]
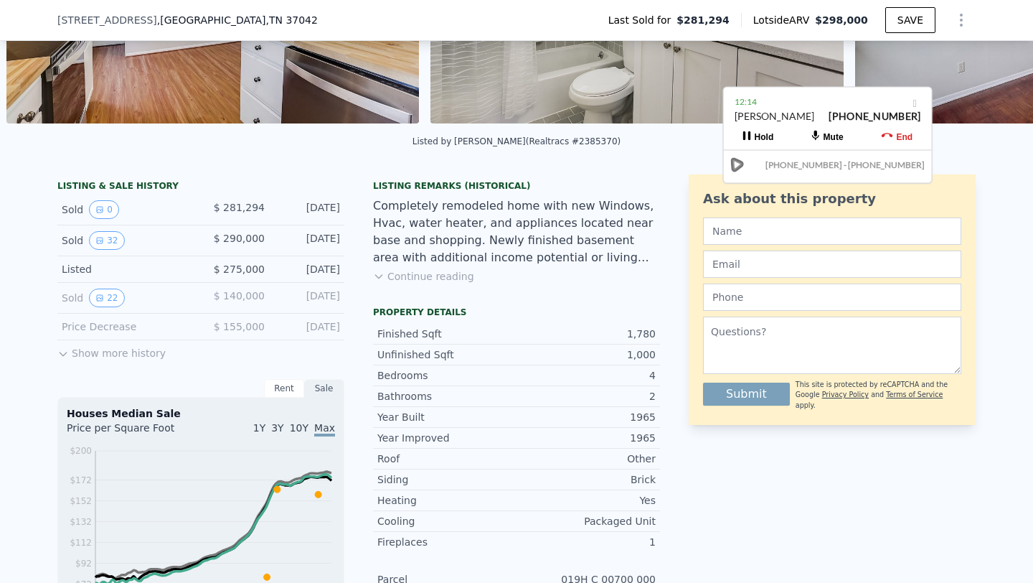
click at [432, 280] on button "Continue reading" at bounding box center [423, 276] width 101 height 14
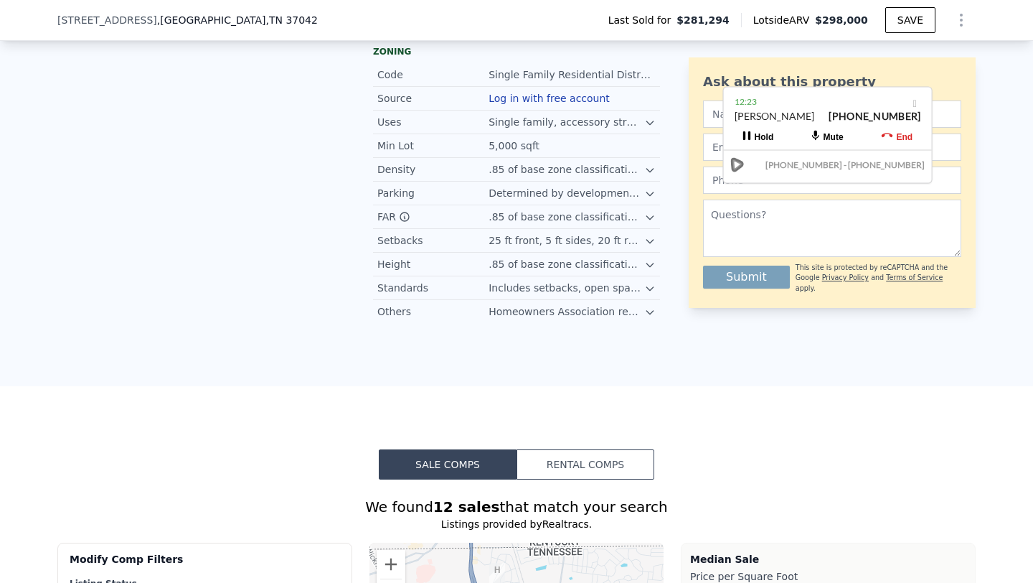
scroll to position [0, 0]
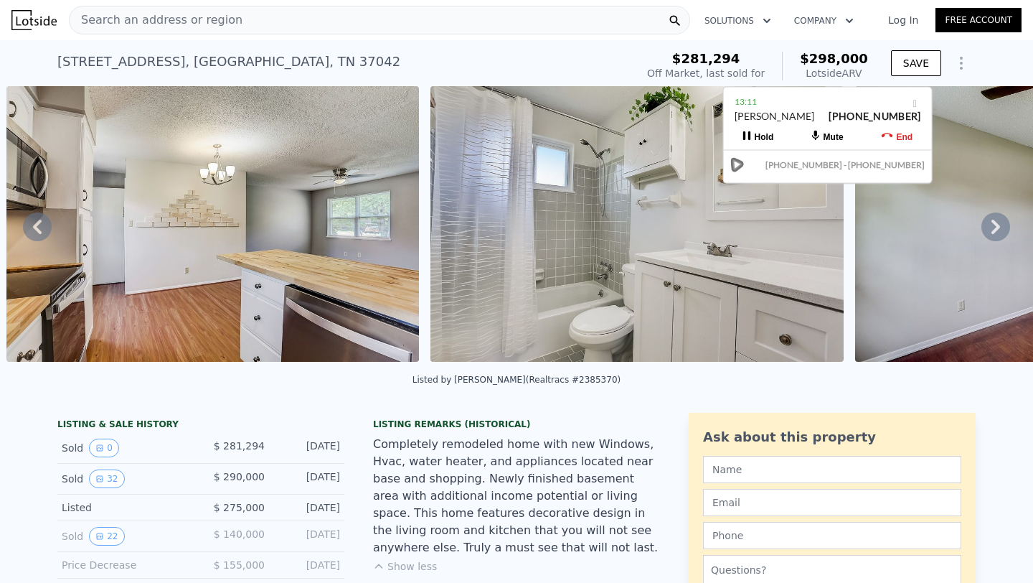
click at [998, 230] on icon at bounding box center [996, 226] width 29 height 29
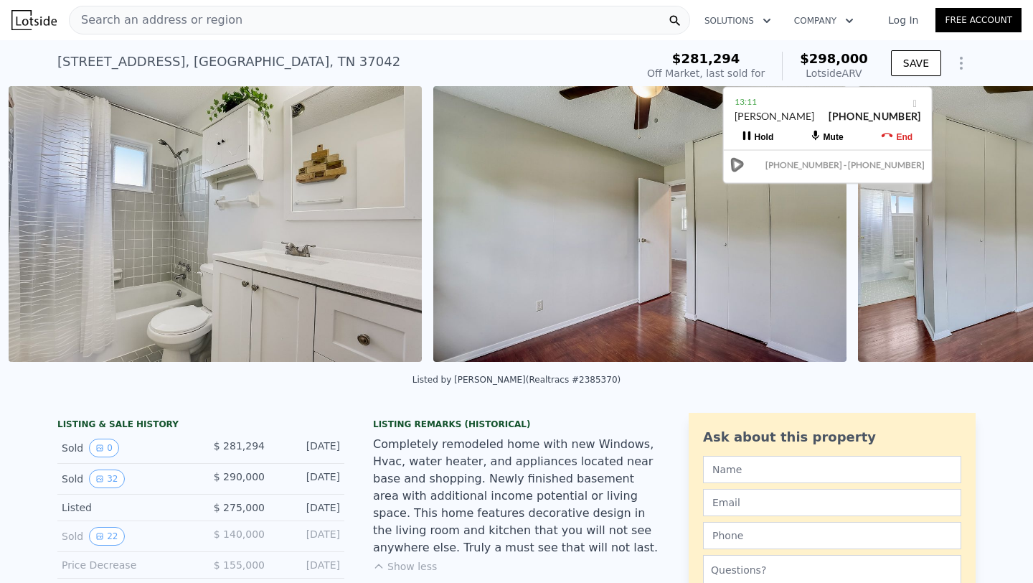
scroll to position [0, 4904]
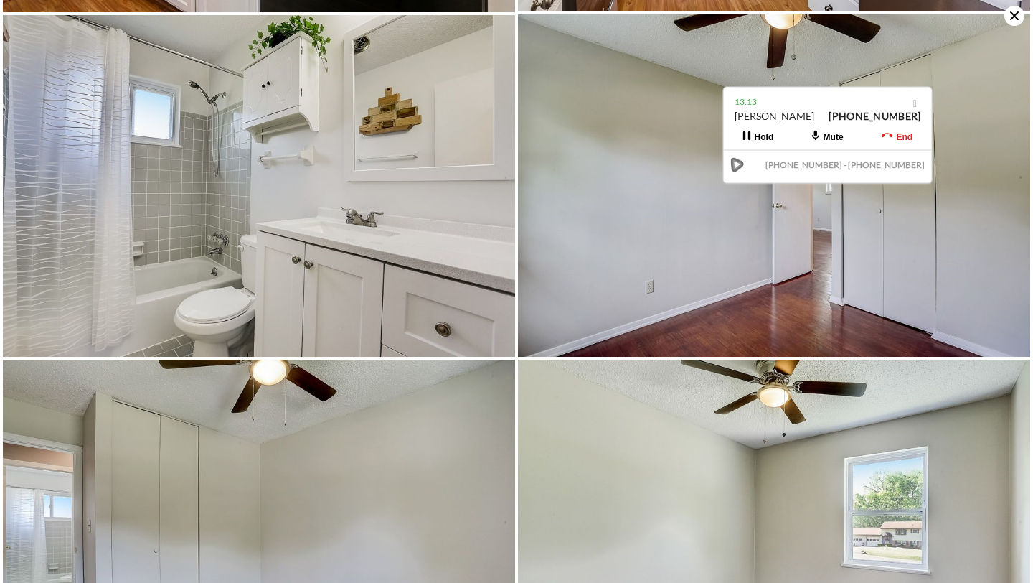
scroll to position [1726, 0]
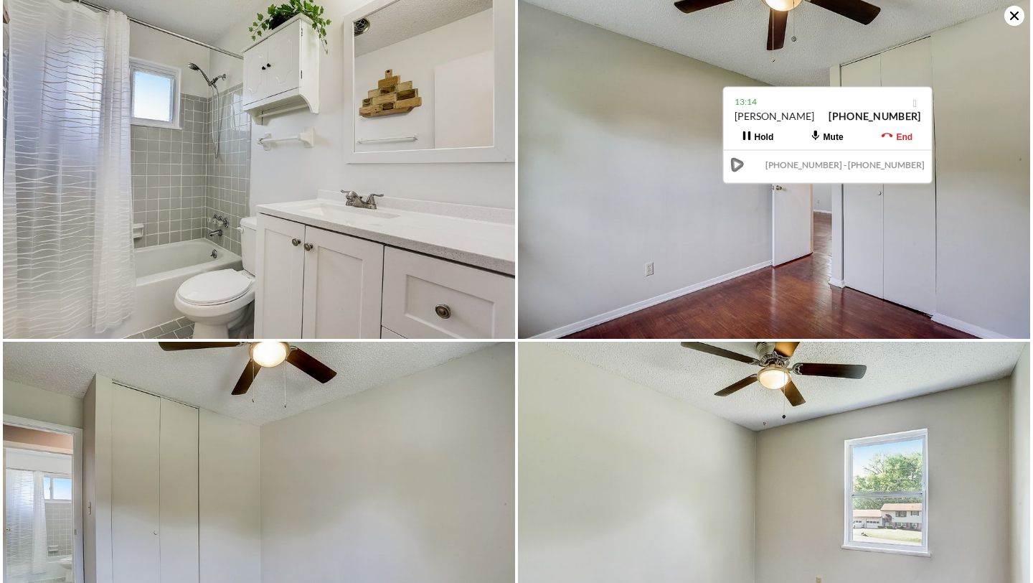
click at [1018, 19] on icon at bounding box center [1015, 15] width 9 height 9
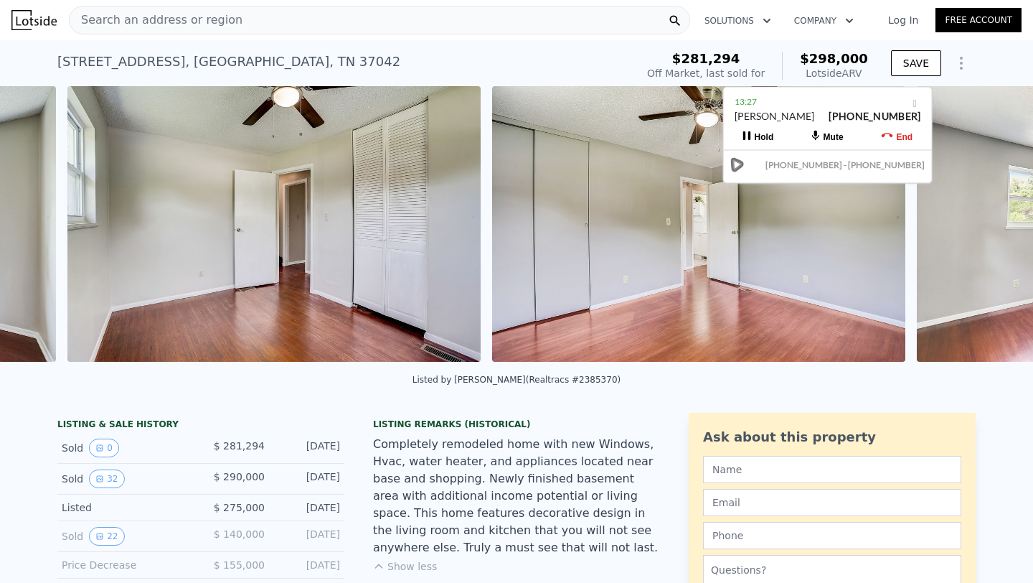
scroll to position [0, 6604]
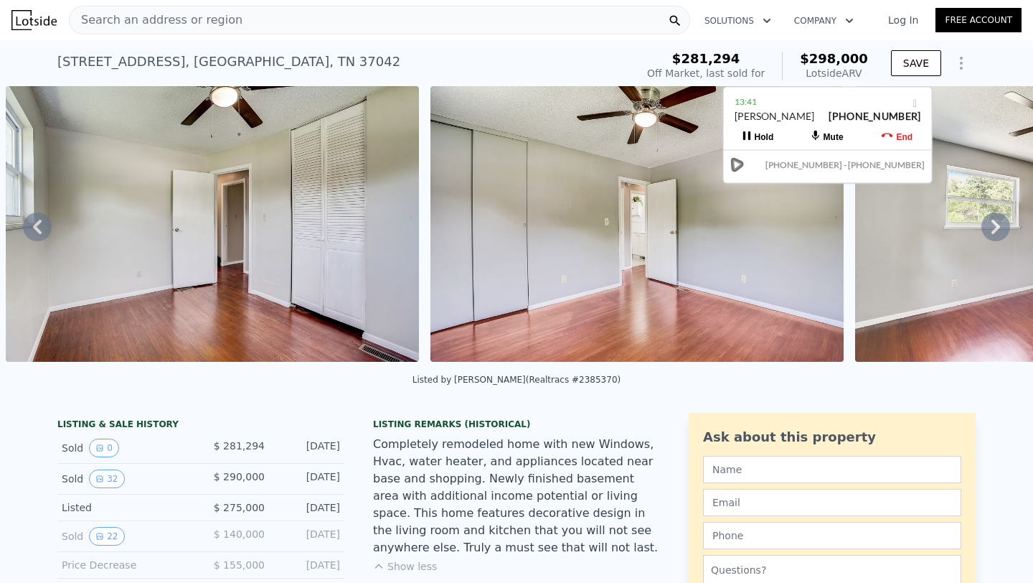
click at [1000, 224] on icon at bounding box center [996, 226] width 29 height 29
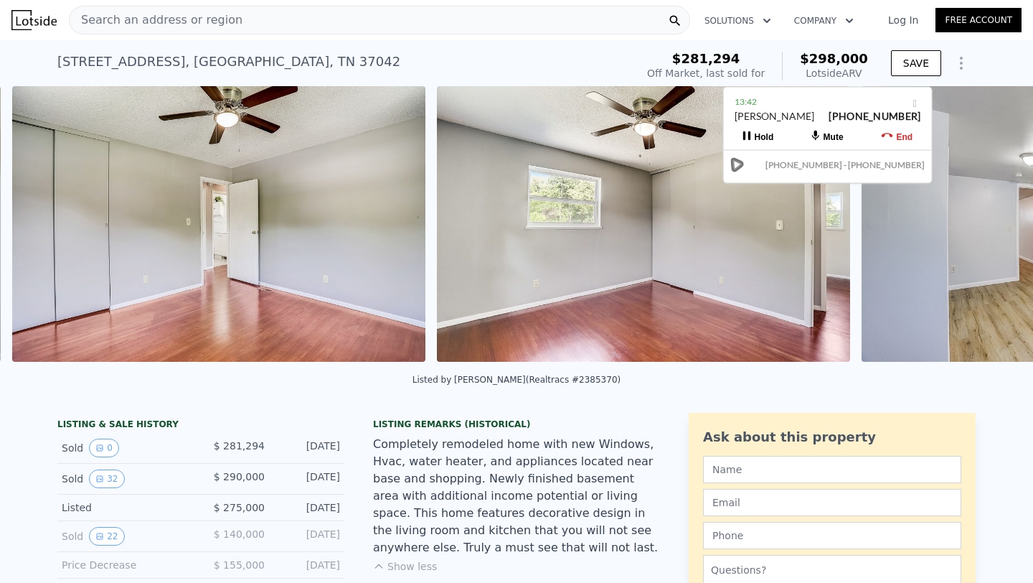
scroll to position [0, 7028]
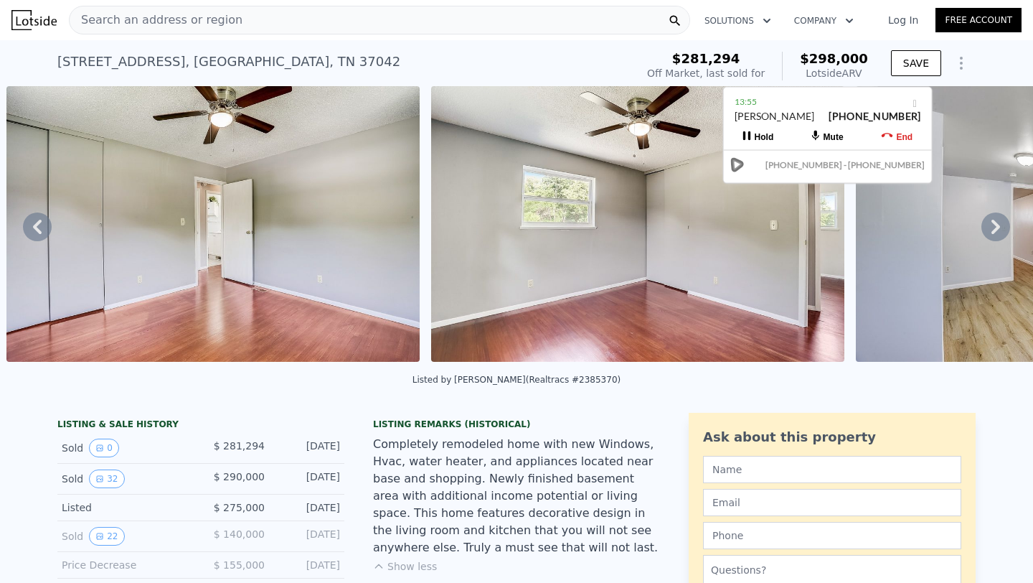
click at [1000, 224] on icon at bounding box center [996, 226] width 29 height 29
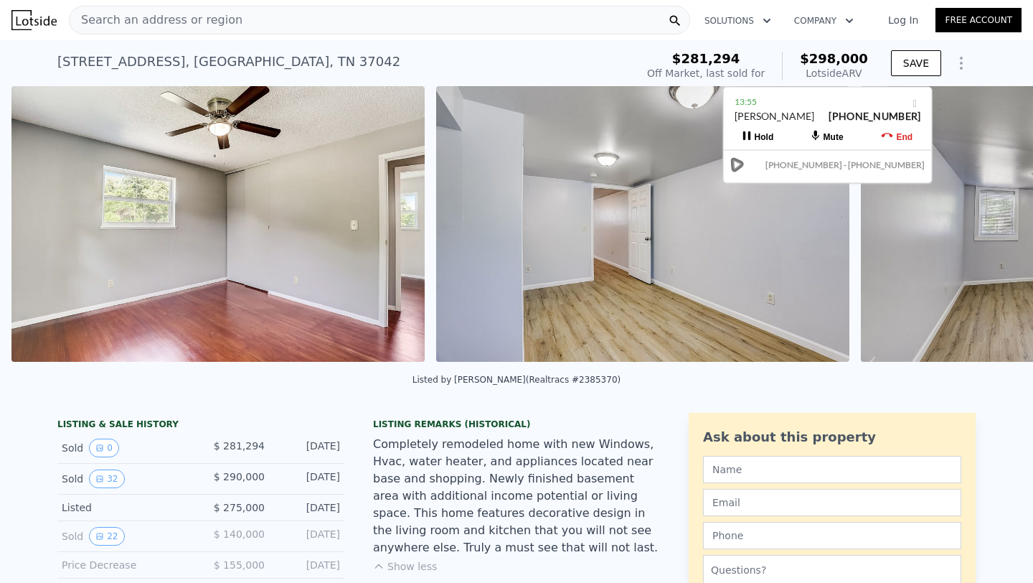
scroll to position [0, 7454]
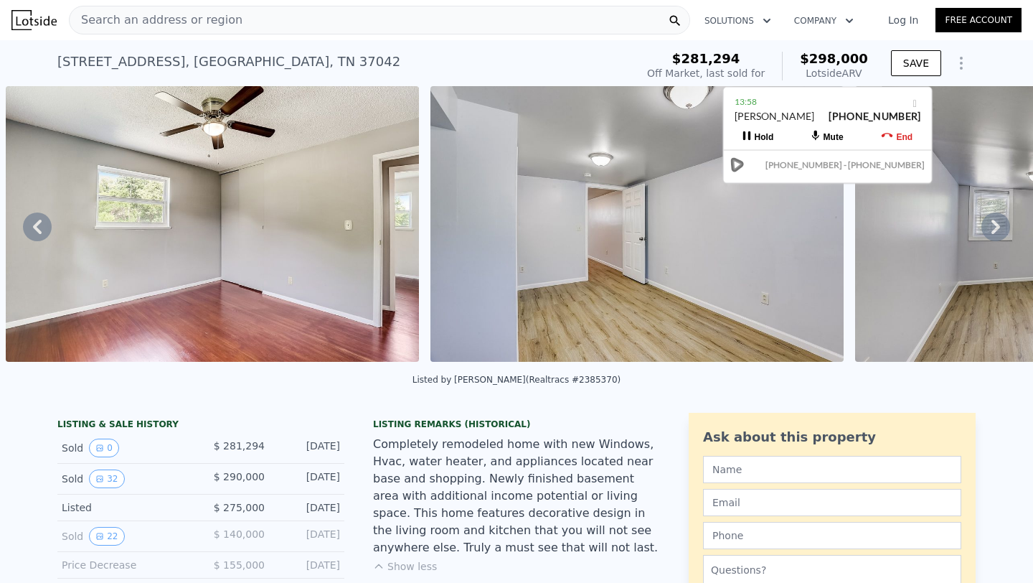
click at [39, 220] on icon at bounding box center [37, 227] width 9 height 14
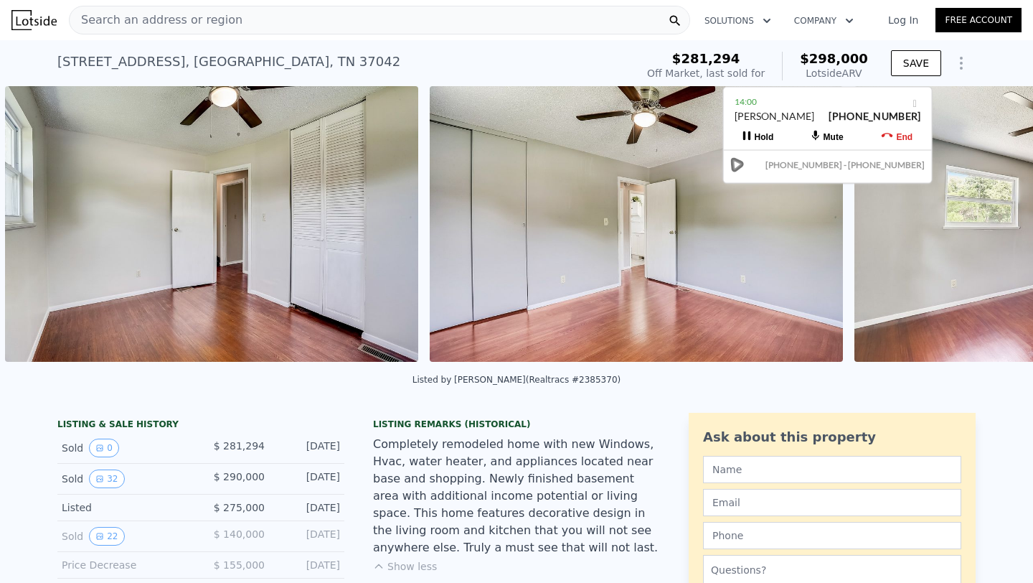
scroll to position [0, 6604]
click at [42, 219] on icon at bounding box center [37, 226] width 29 height 29
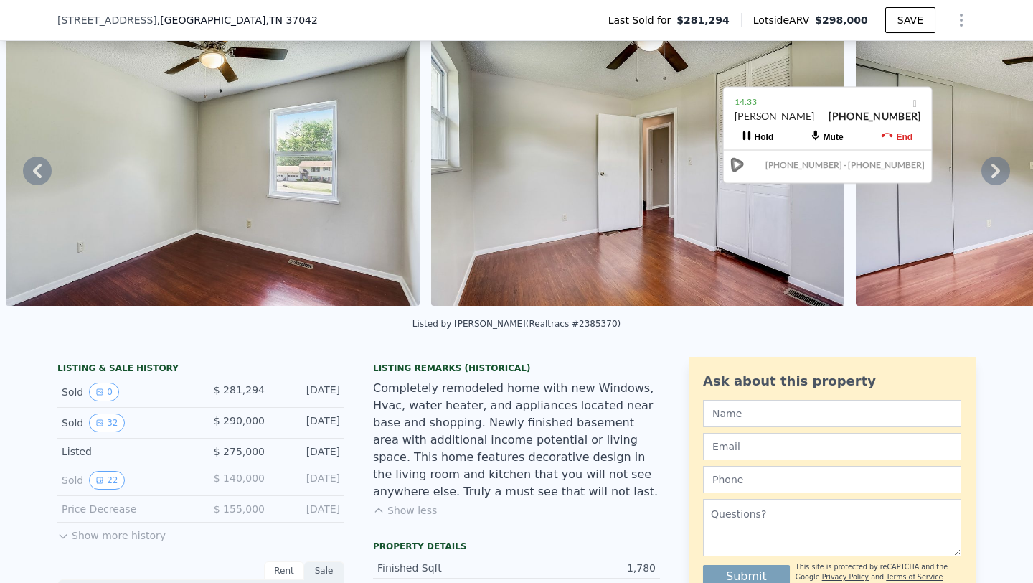
scroll to position [0, 0]
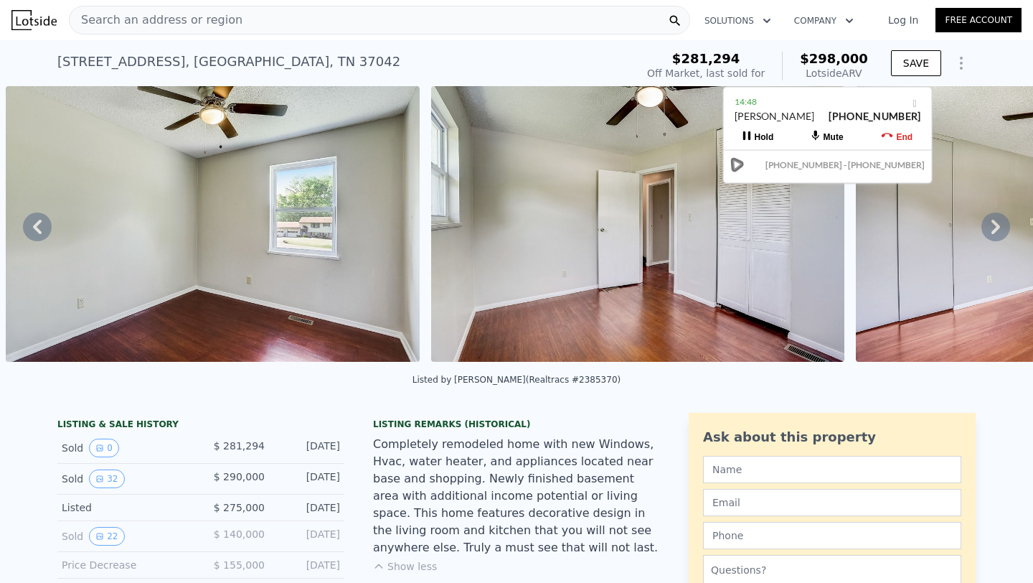
click at [992, 235] on icon at bounding box center [996, 226] width 29 height 29
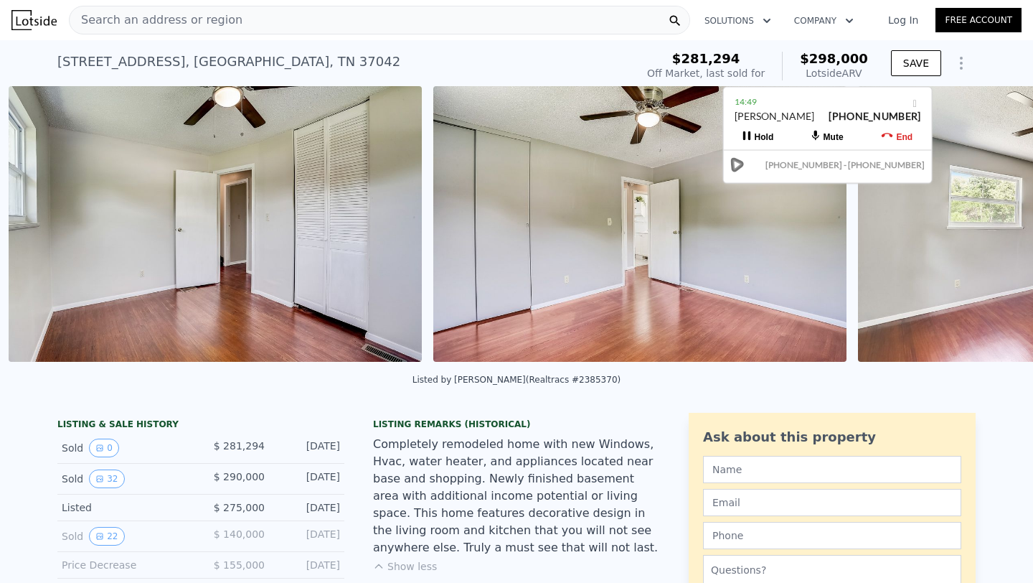
scroll to position [0, 6604]
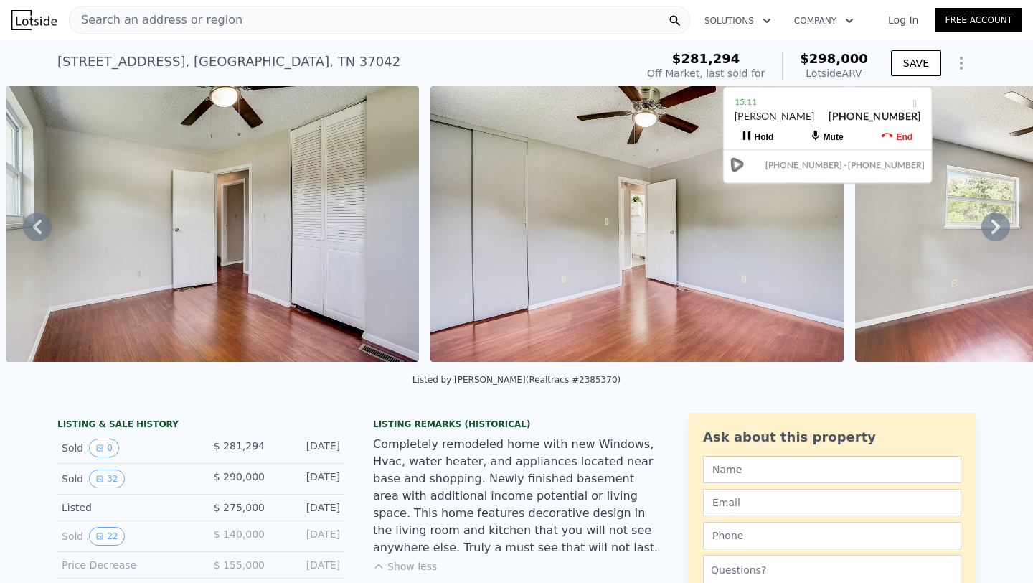
click at [992, 235] on icon at bounding box center [996, 226] width 29 height 29
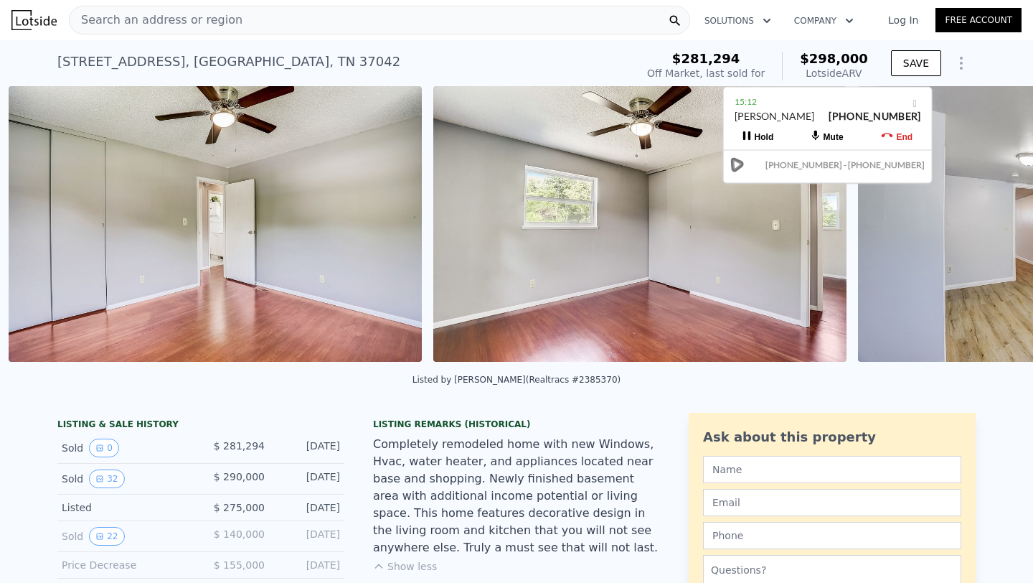
scroll to position [0, 7028]
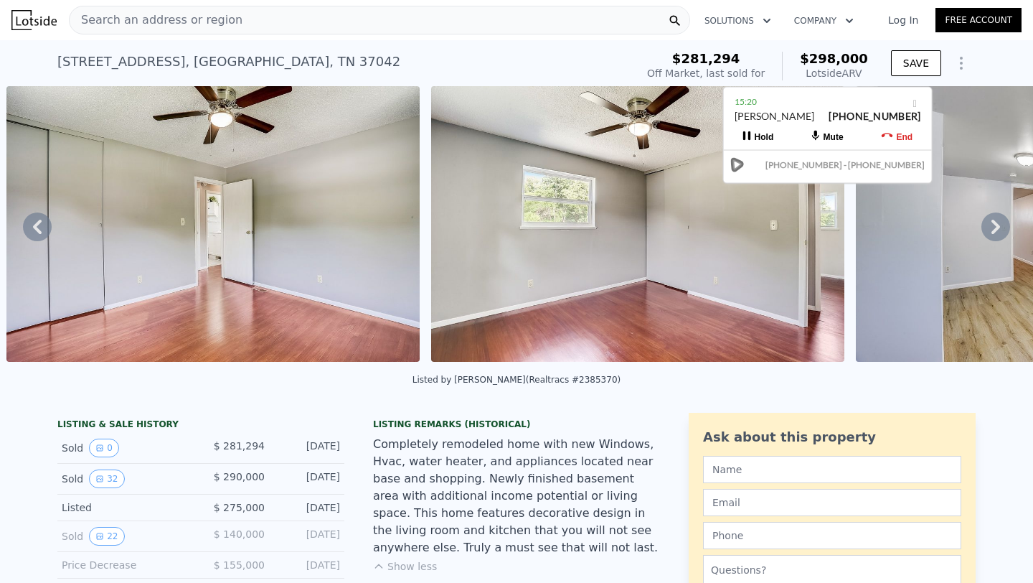
click at [992, 235] on icon at bounding box center [996, 226] width 29 height 29
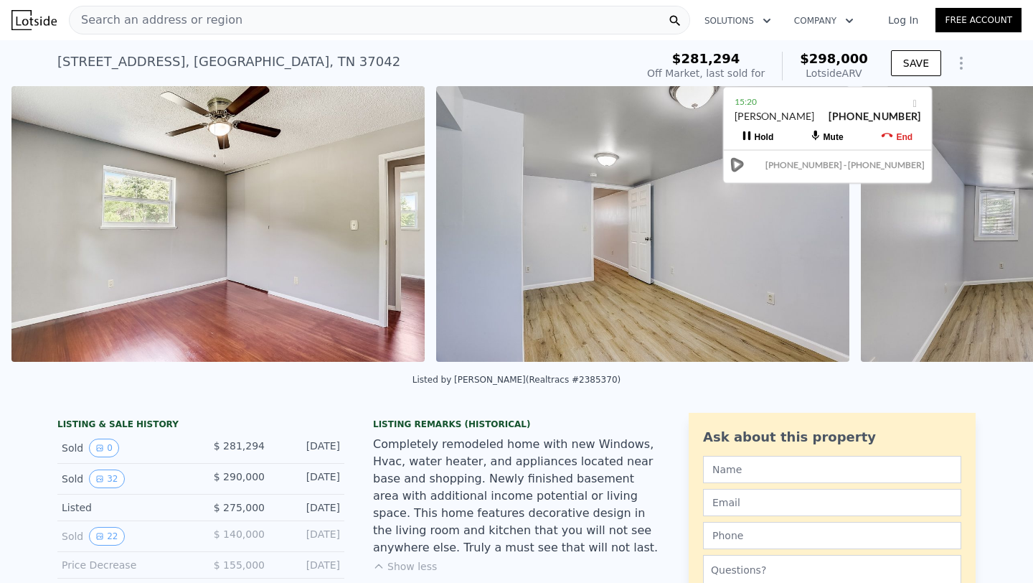
scroll to position [0, 7454]
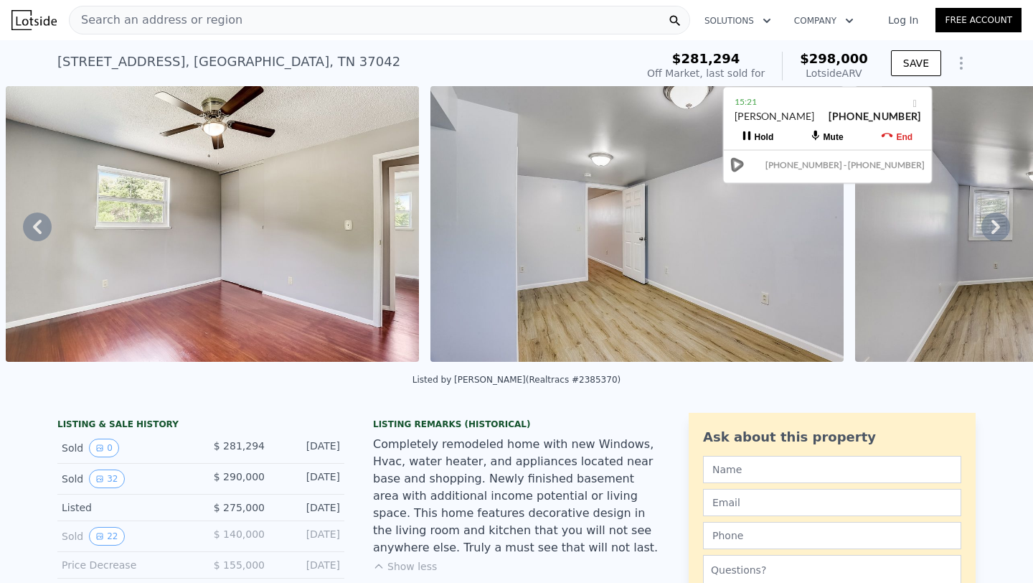
click at [999, 227] on icon at bounding box center [996, 227] width 9 height 14
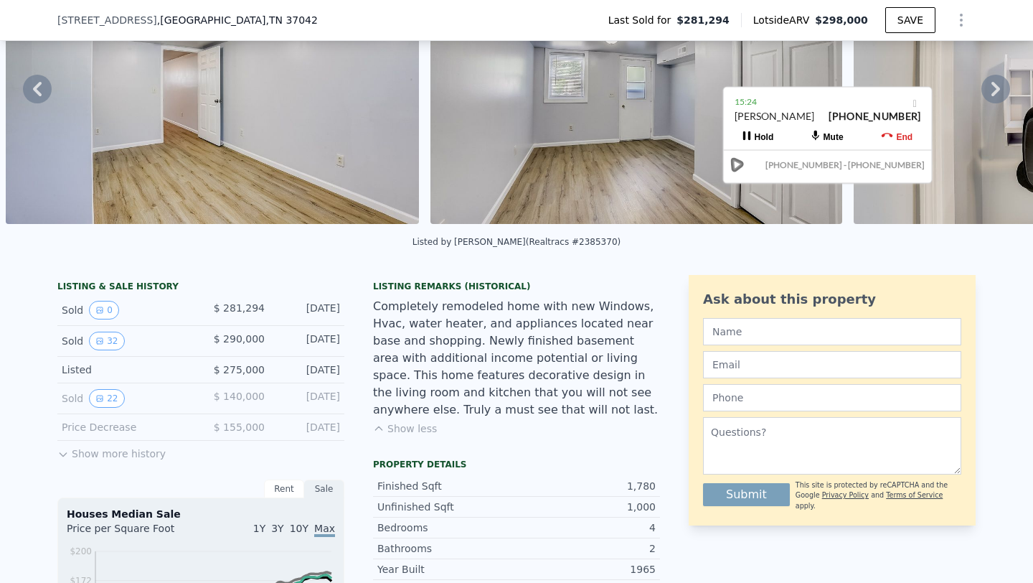
scroll to position [155, 0]
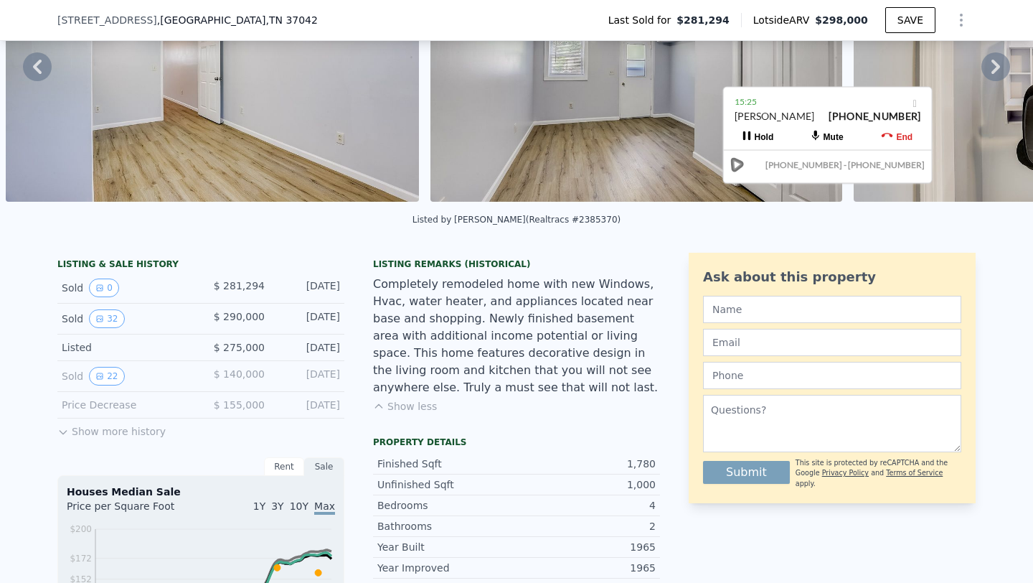
click at [406, 407] on button "Show less" at bounding box center [405, 406] width 64 height 14
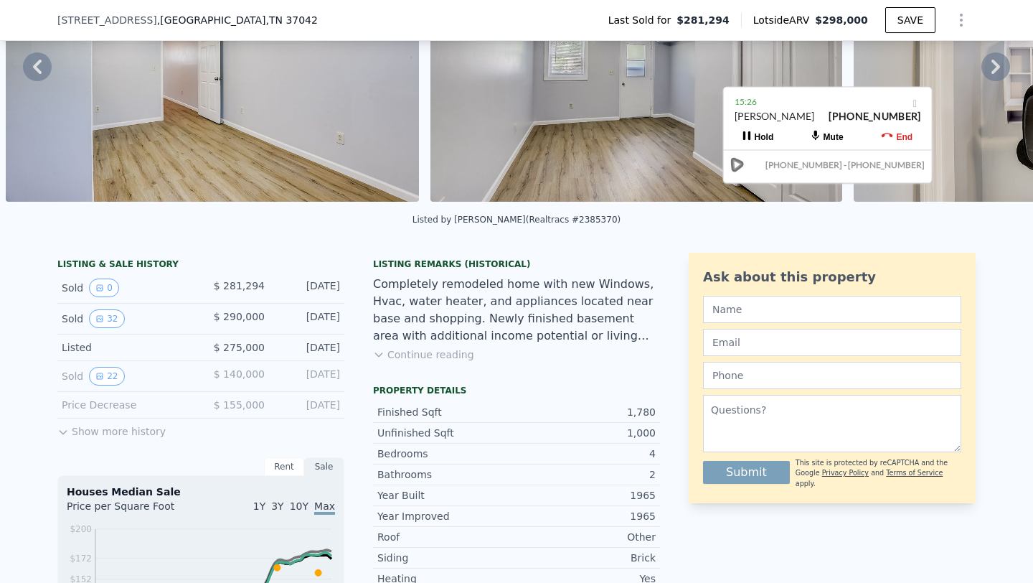
click at [431, 347] on button "Continue reading" at bounding box center [423, 354] width 101 height 14
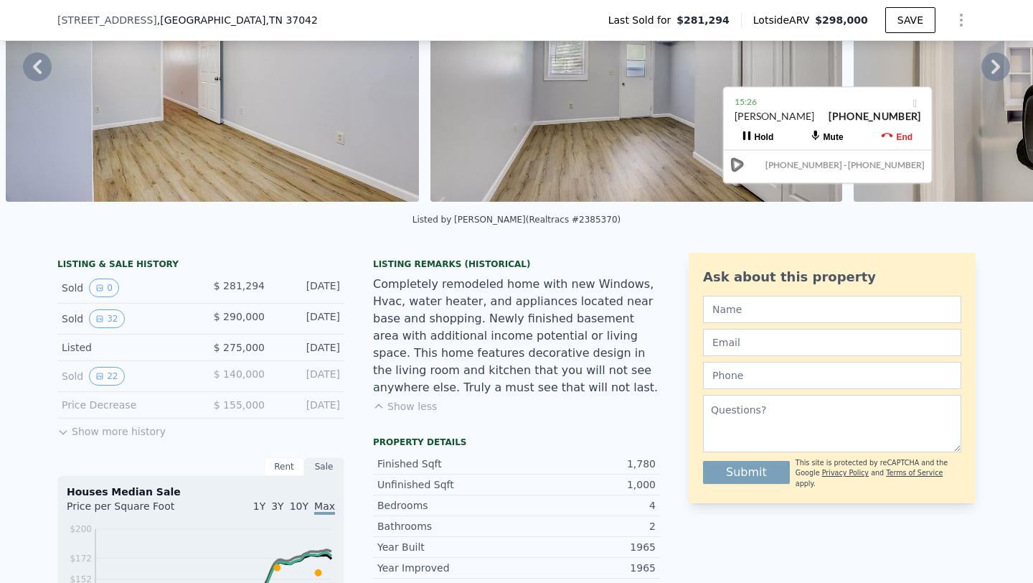
scroll to position [0, 0]
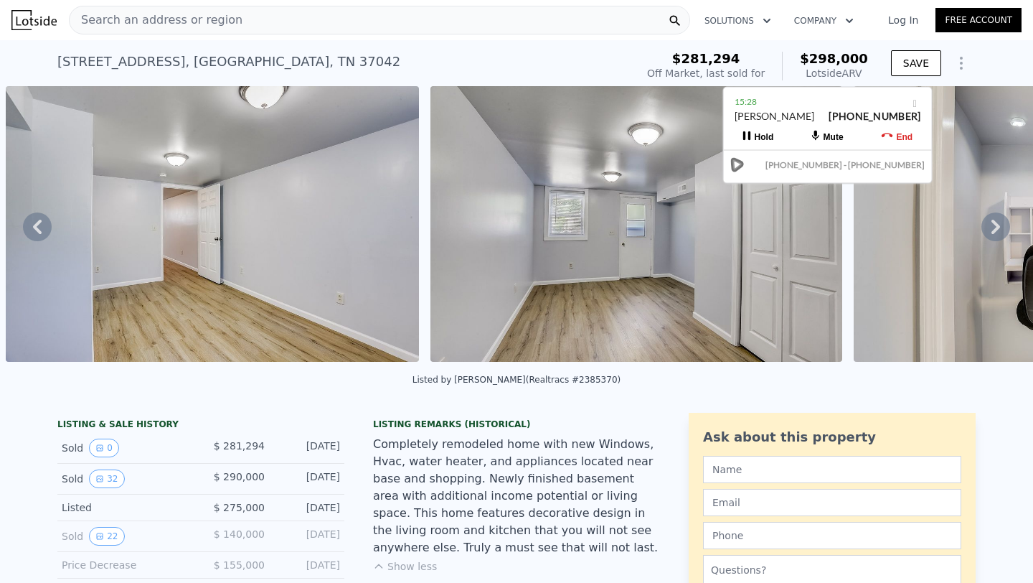
click at [995, 227] on icon at bounding box center [996, 226] width 29 height 29
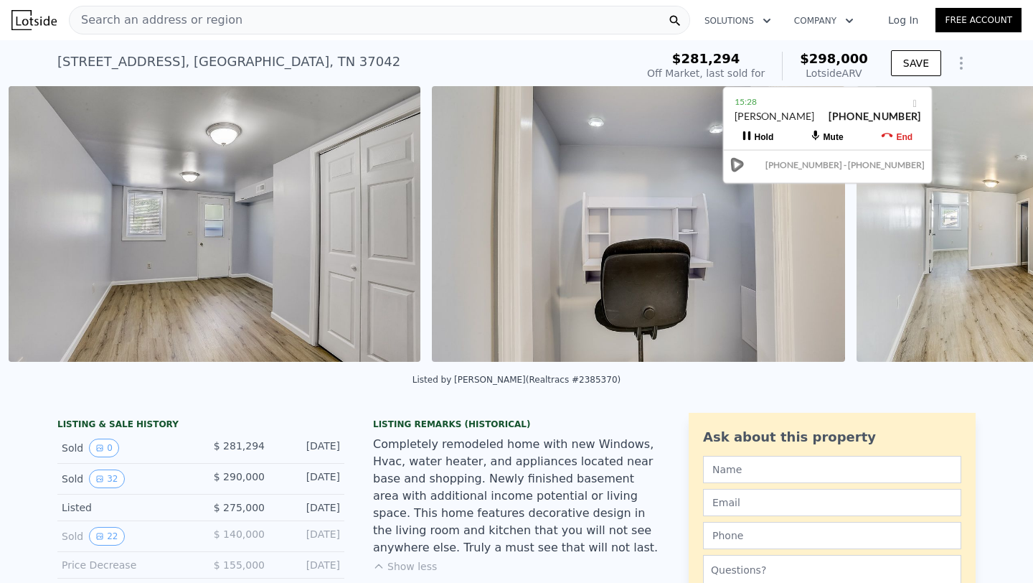
scroll to position [0, 8303]
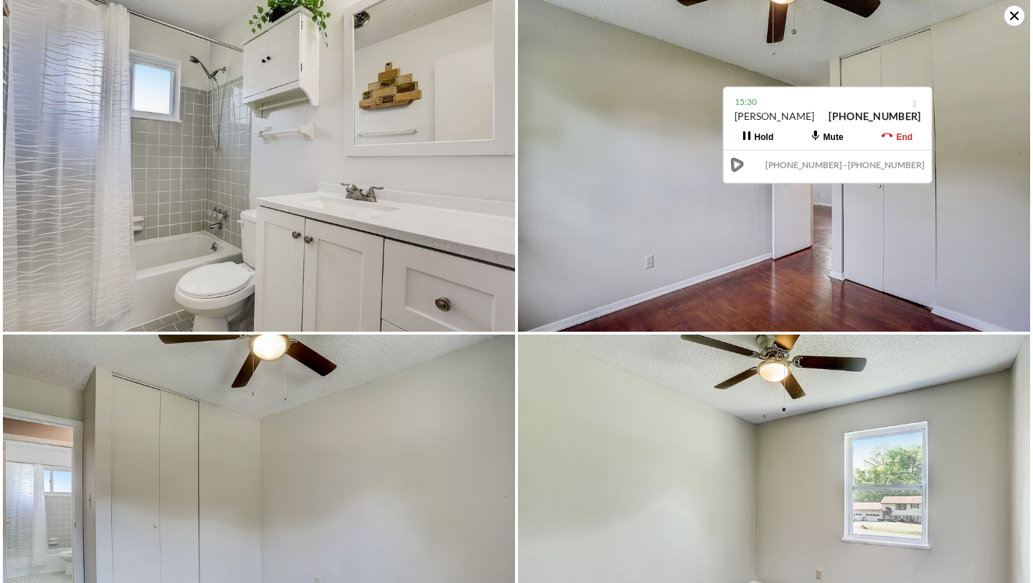
scroll to position [1738, 0]
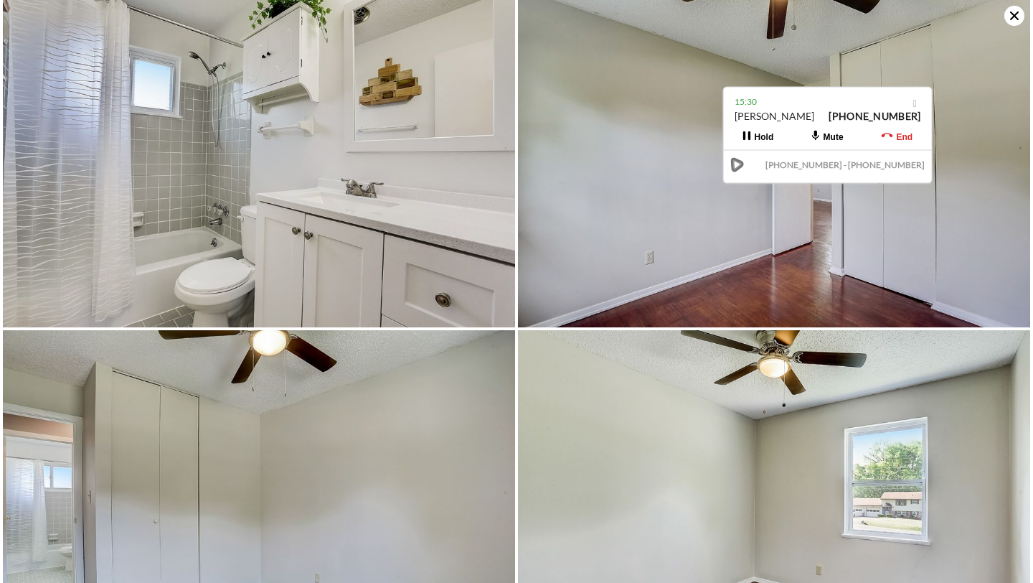
click at [1018, 13] on icon at bounding box center [1015, 15] width 9 height 9
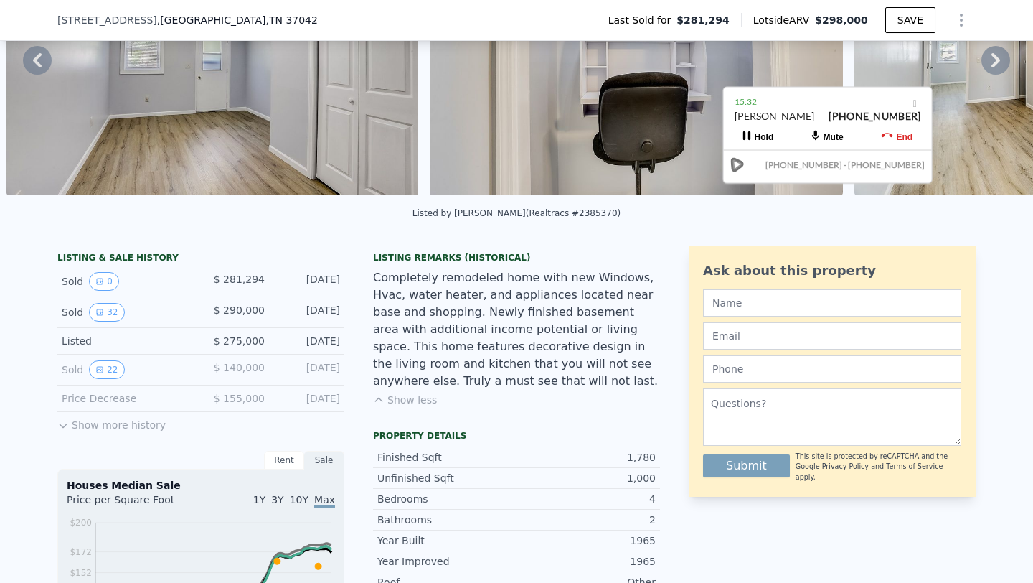
scroll to position [0, 0]
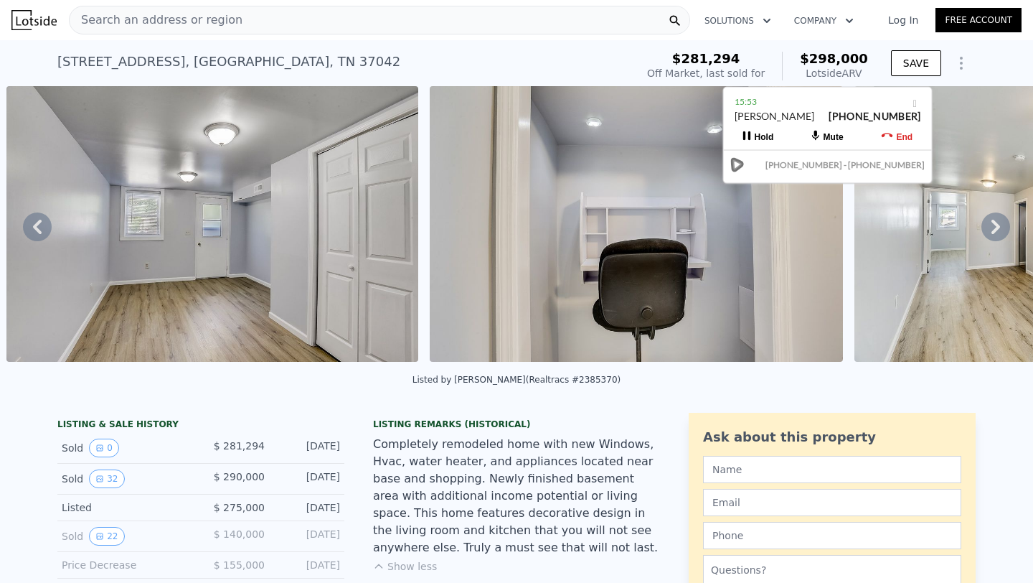
click at [990, 230] on icon at bounding box center [996, 226] width 29 height 29
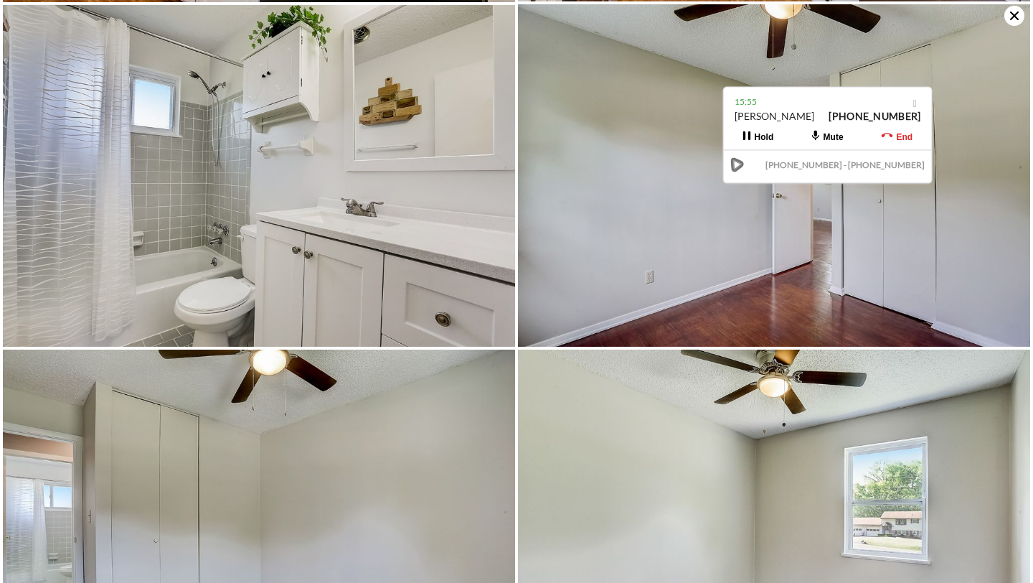
scroll to position [1736, 0]
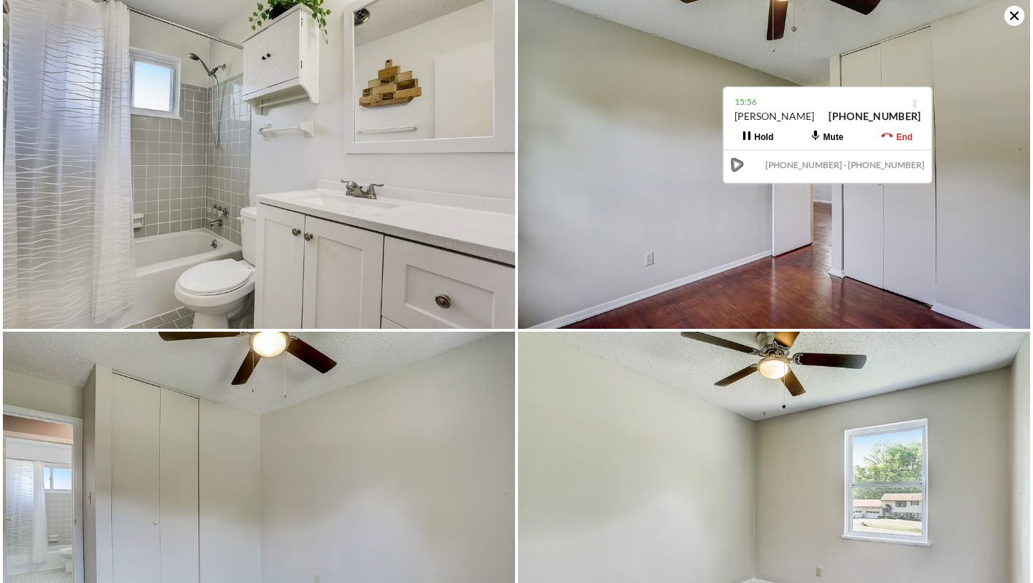
click at [1014, 14] on icon at bounding box center [1015, 16] width 20 height 20
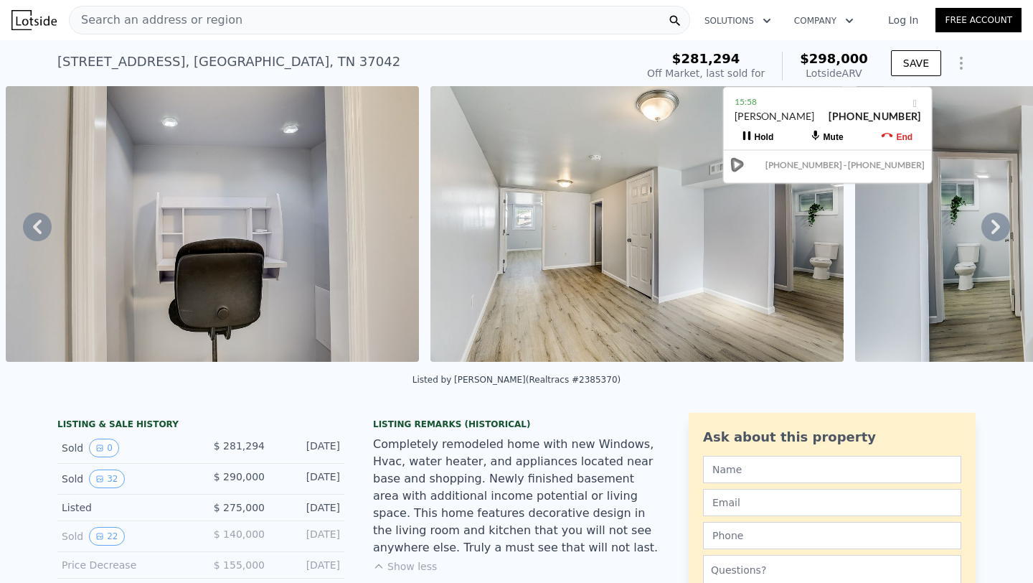
click at [990, 226] on icon at bounding box center [996, 226] width 29 height 29
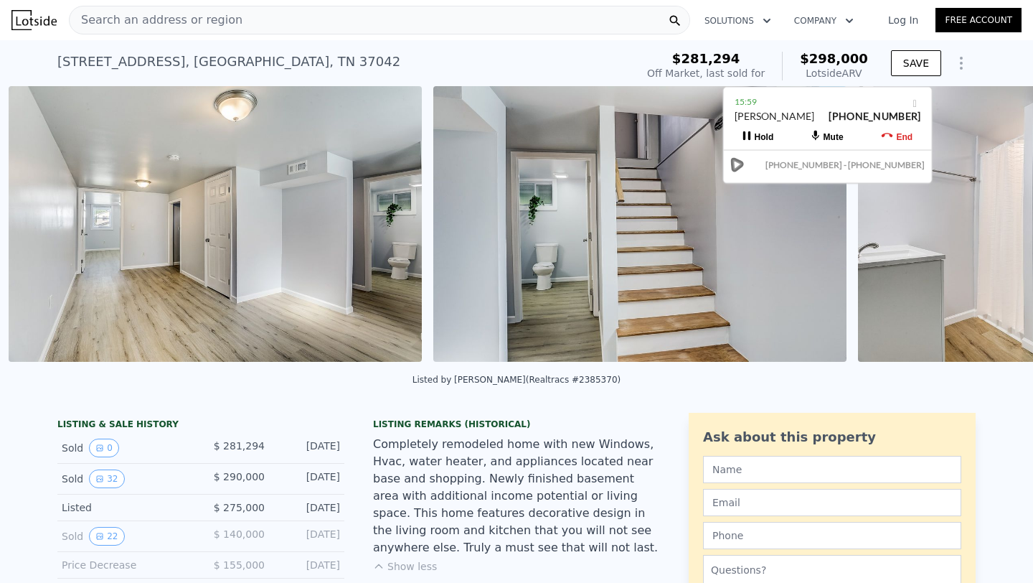
scroll to position [0, 9152]
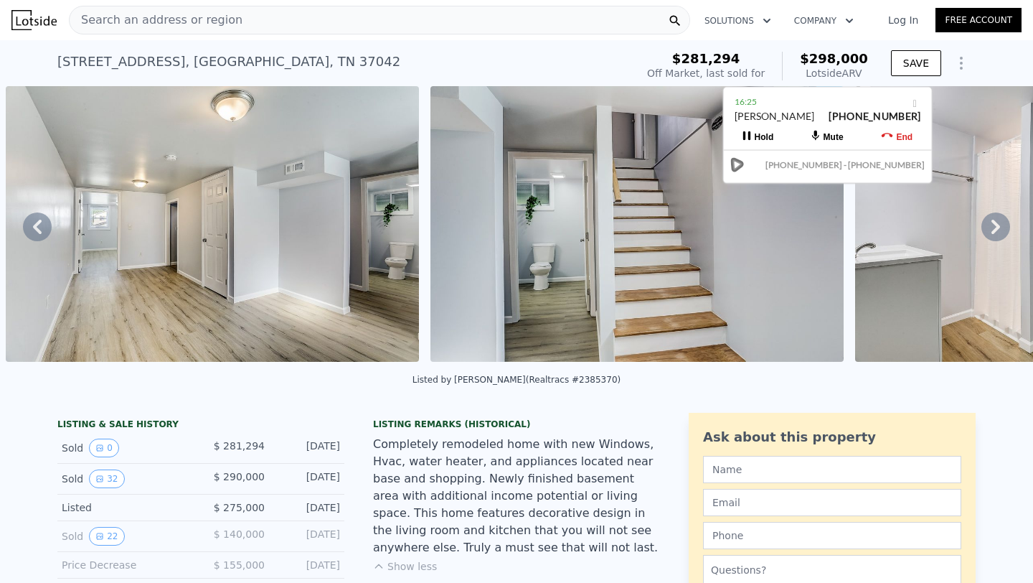
click at [990, 226] on icon at bounding box center [996, 226] width 29 height 29
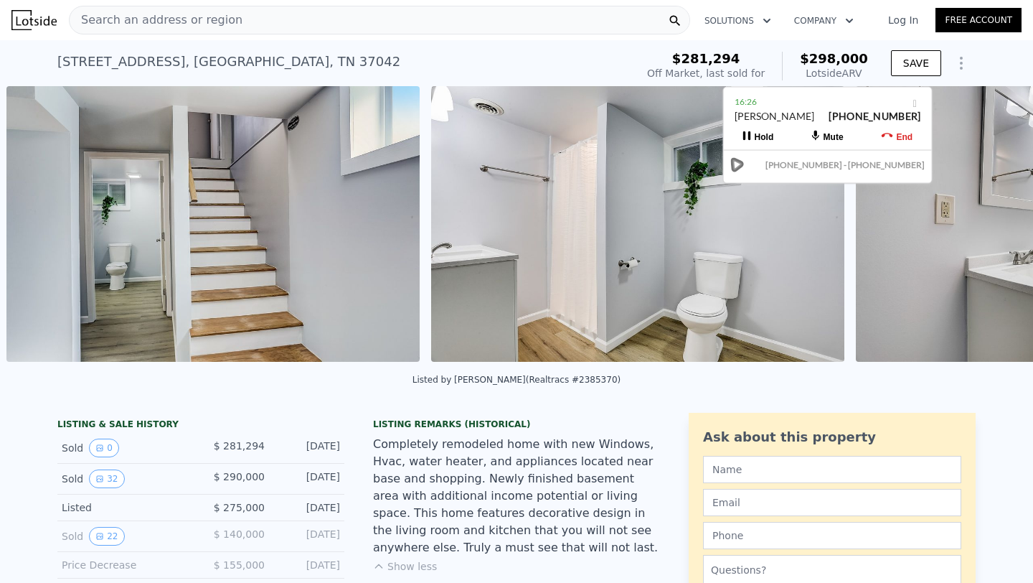
scroll to position [0, 9577]
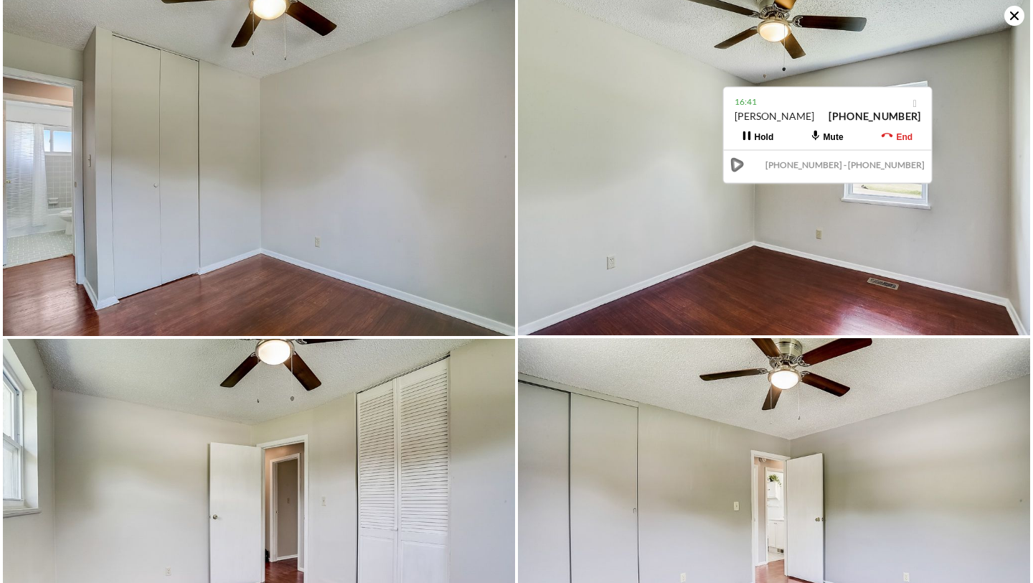
scroll to position [2068, 0]
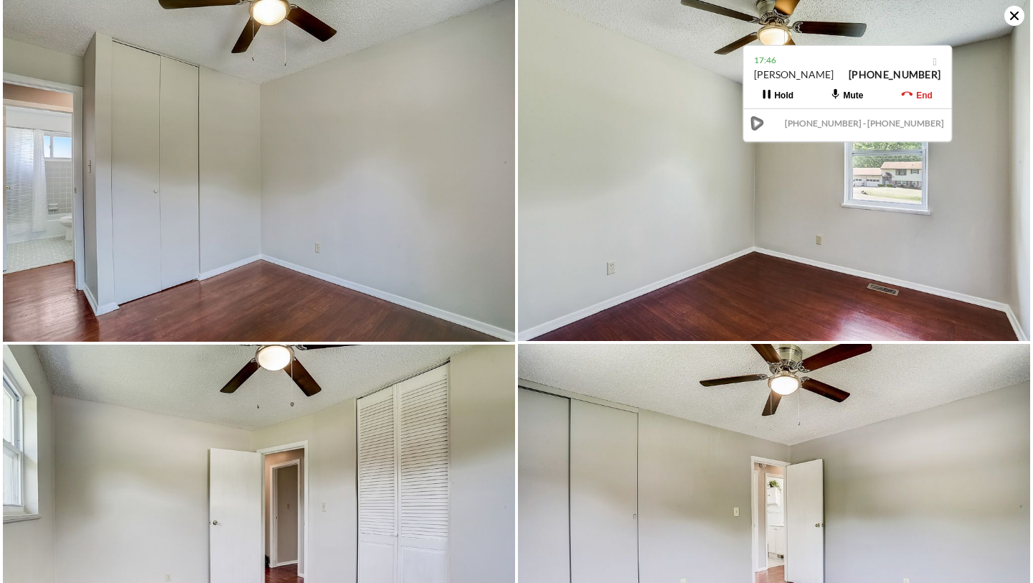
drag, startPoint x: 817, startPoint y: 100, endPoint x: 838, endPoint y: 59, distance: 45.6
click at [838, 59] on div "17:46" at bounding box center [847, 60] width 187 height 14
click at [842, 93] on button "Mute" at bounding box center [848, 96] width 70 height 26
click at [842, 93] on div "Unmute" at bounding box center [855, 96] width 32 height 10
click at [1006, 22] on img at bounding box center [774, 171] width 512 height 342
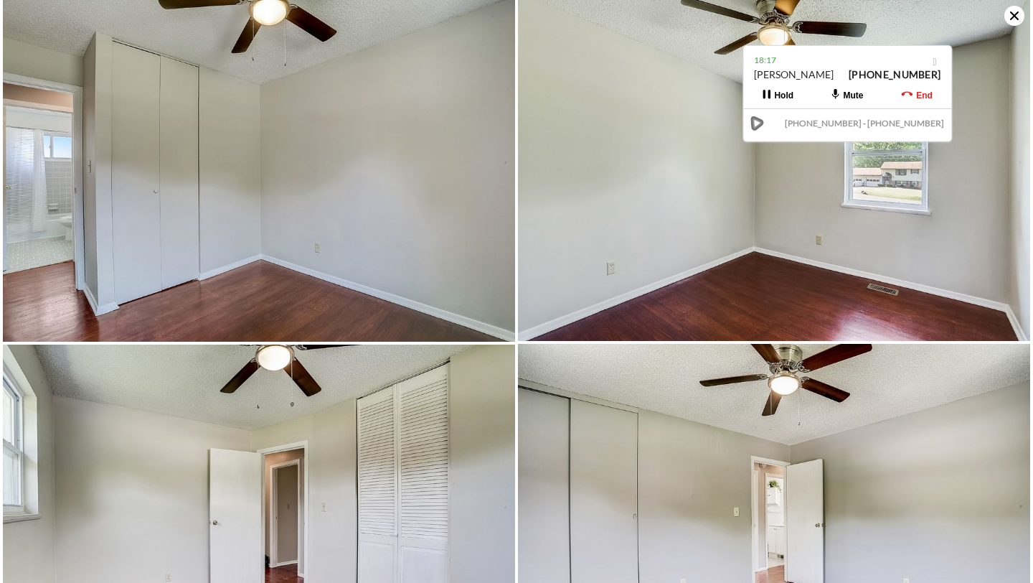
click at [1018, 20] on icon at bounding box center [1015, 16] width 20 height 20
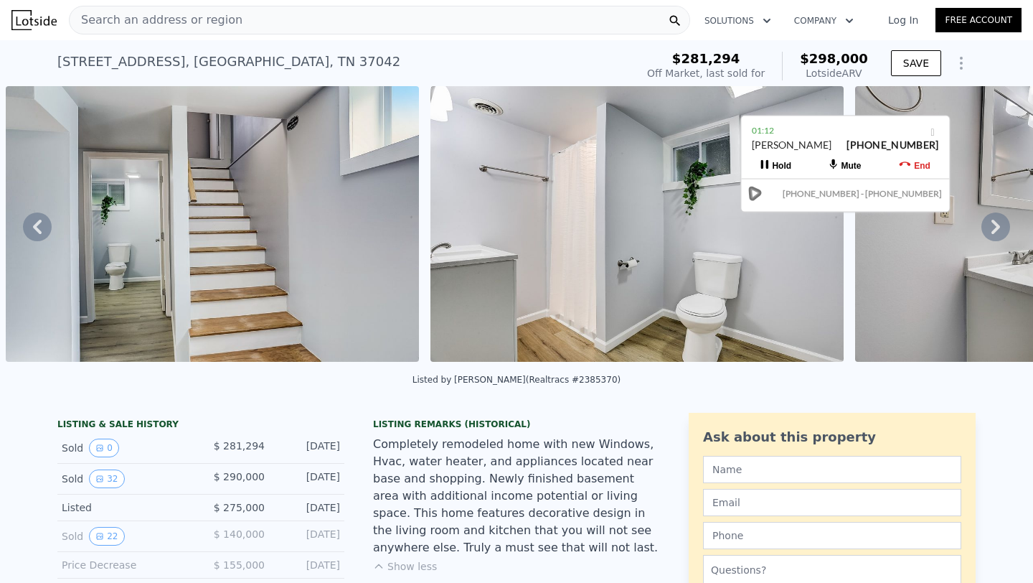
click at [224, 26] on span "Search an address or region" at bounding box center [156, 19] width 173 height 17
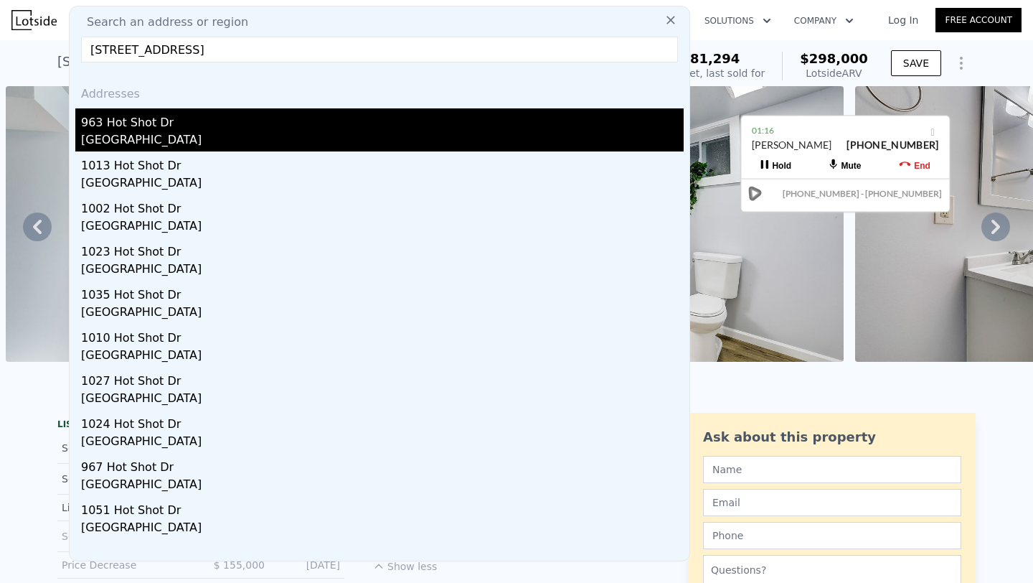
type input "[STREET_ADDRESS]"
click at [183, 131] on div "[GEOGRAPHIC_DATA]" at bounding box center [382, 141] width 603 height 20
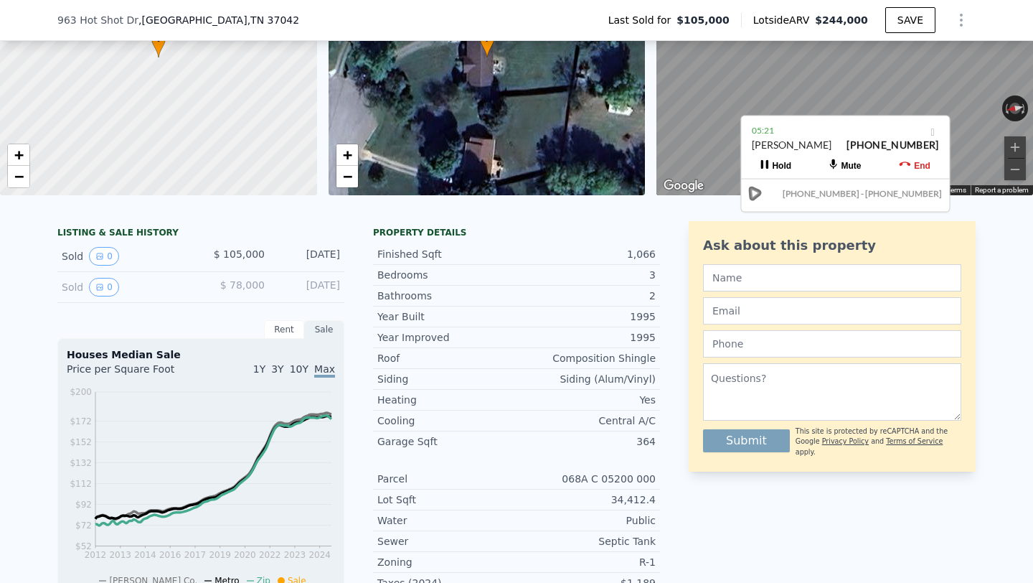
scroll to position [162, 0]
click at [843, 164] on div "Mute" at bounding box center [851, 166] width 20 height 10
click at [843, 164] on div "Unmute" at bounding box center [853, 166] width 32 height 10
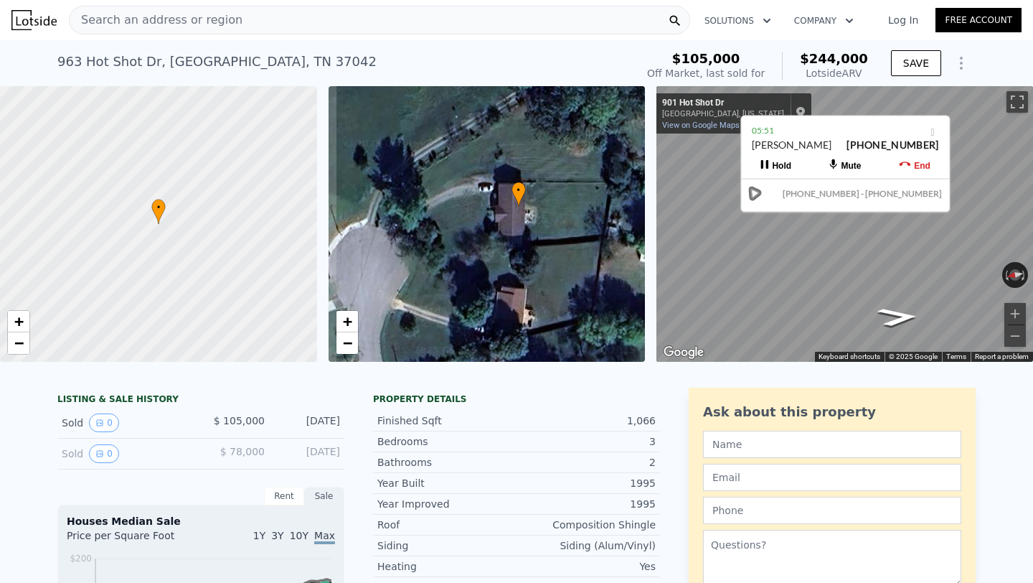
drag, startPoint x: 512, startPoint y: 284, endPoint x: 543, endPoint y: 267, distance: 36.0
click at [543, 267] on div "• + −" at bounding box center [487, 224] width 317 height 276
